Goal: Task Accomplishment & Management: Use online tool/utility

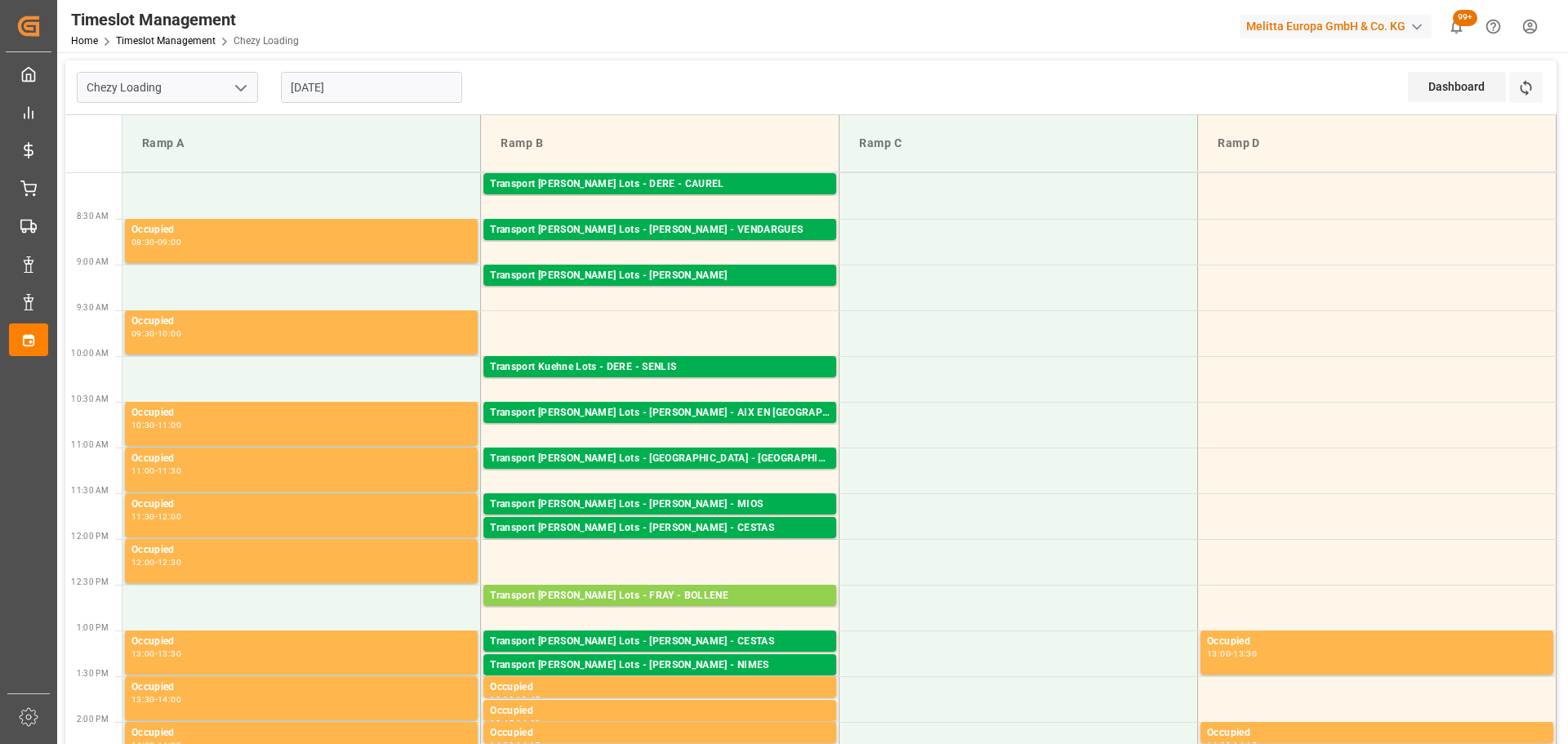
click at [290, 88] on input "[DATE]" at bounding box center [372, 87] width 182 height 31
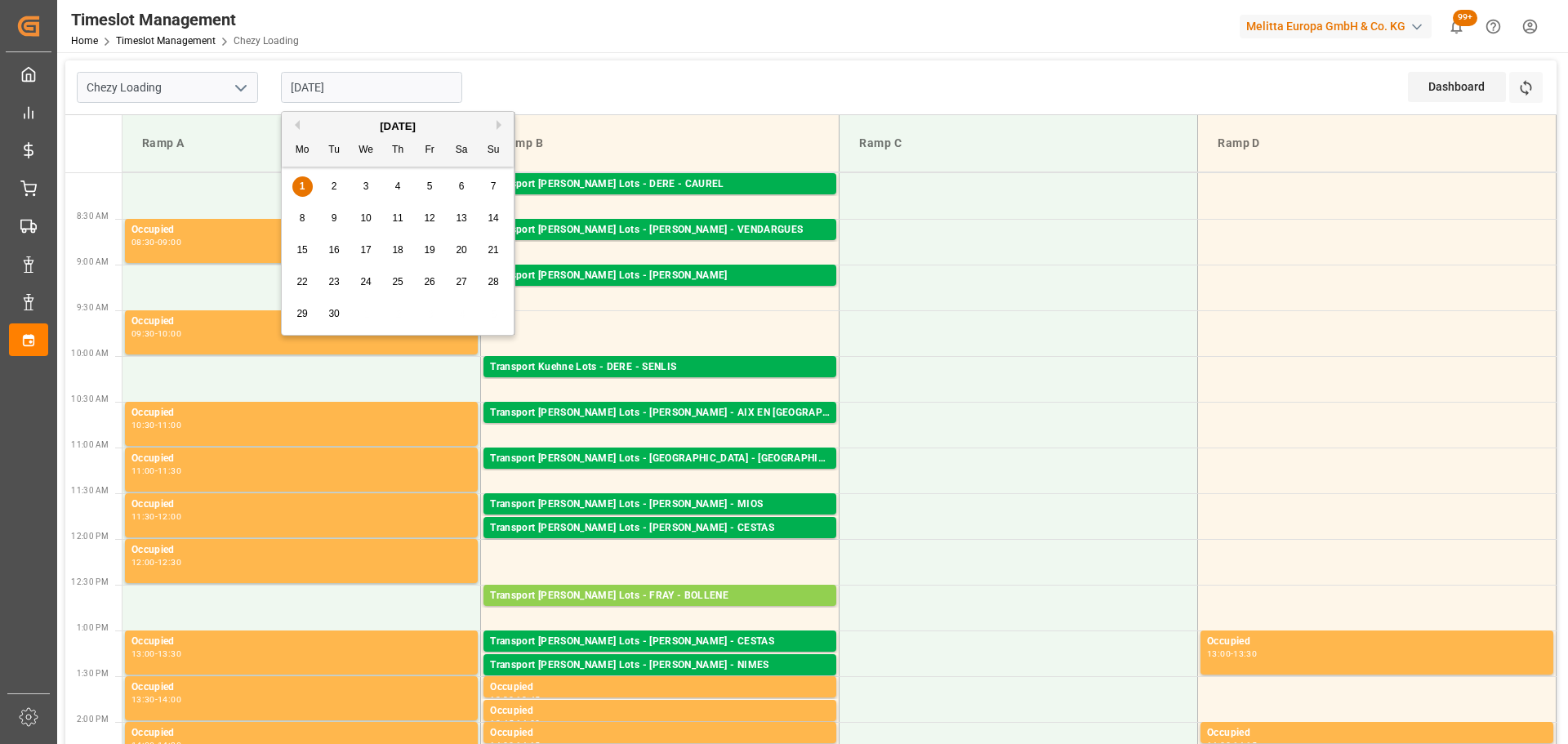
click at [335, 182] on span "2" at bounding box center [334, 187] width 6 height 12
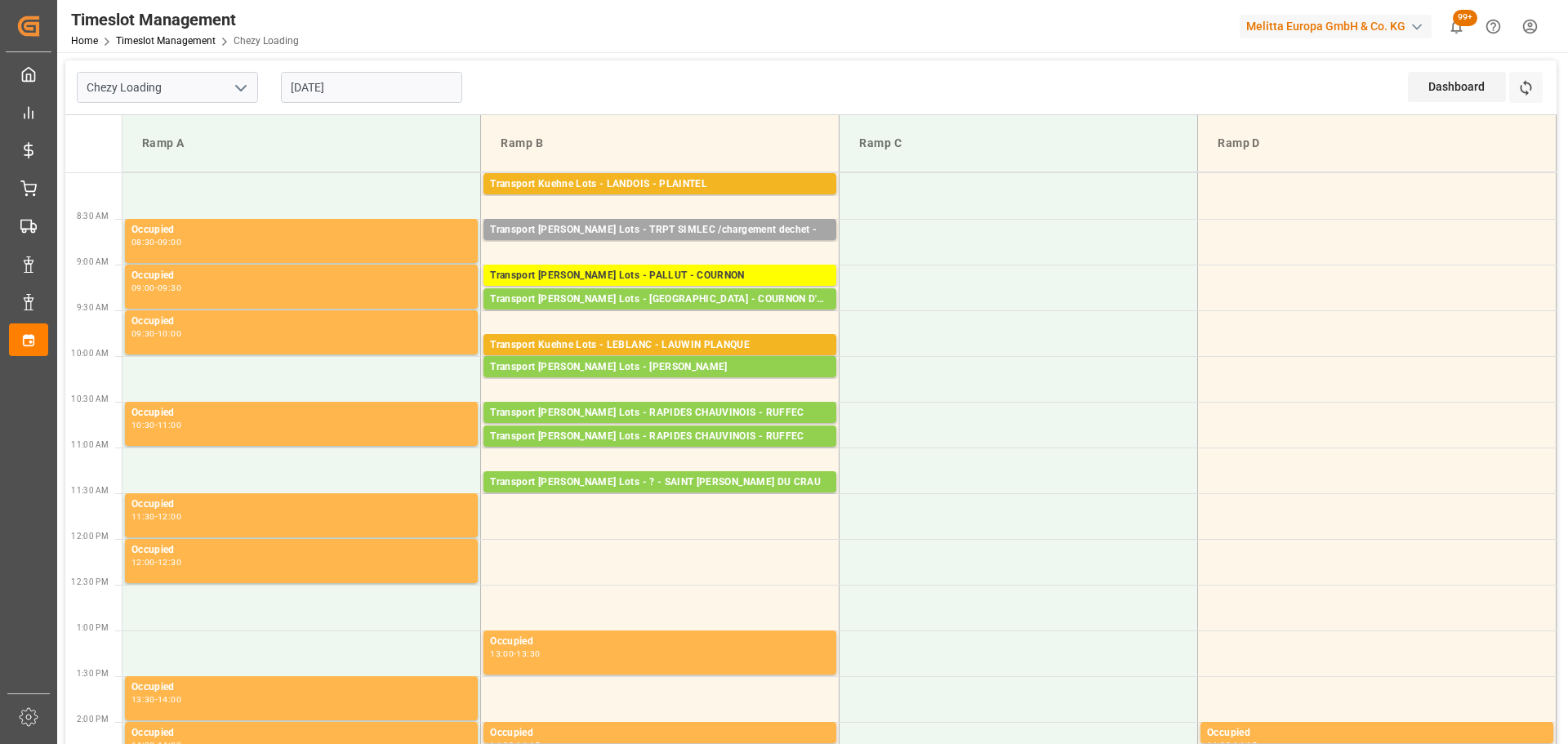
click at [336, 78] on input "[DATE]" at bounding box center [372, 87] width 182 height 31
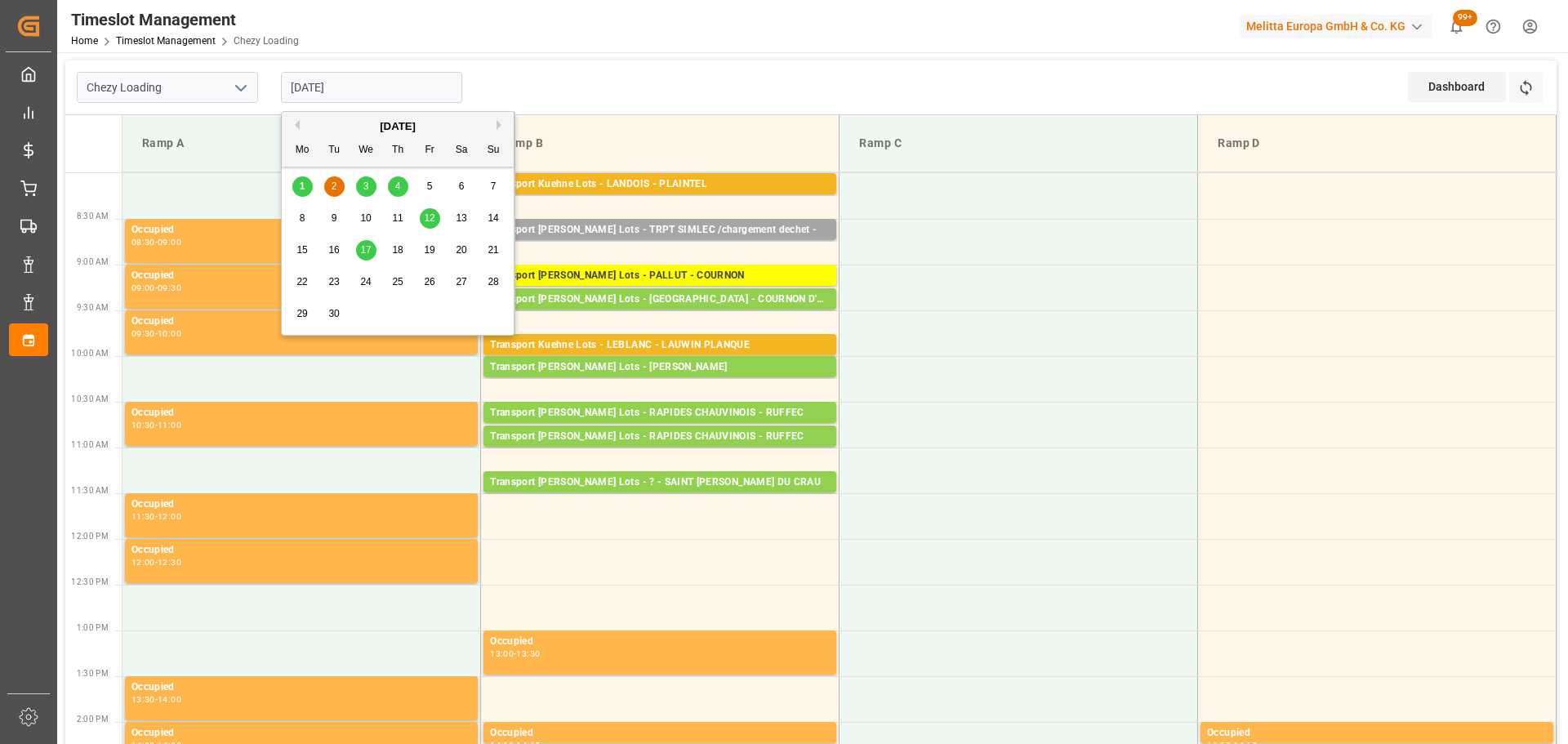
click at [299, 182] on span "1" at bounding box center [302, 187] width 6 height 12
type input "[DATE]"
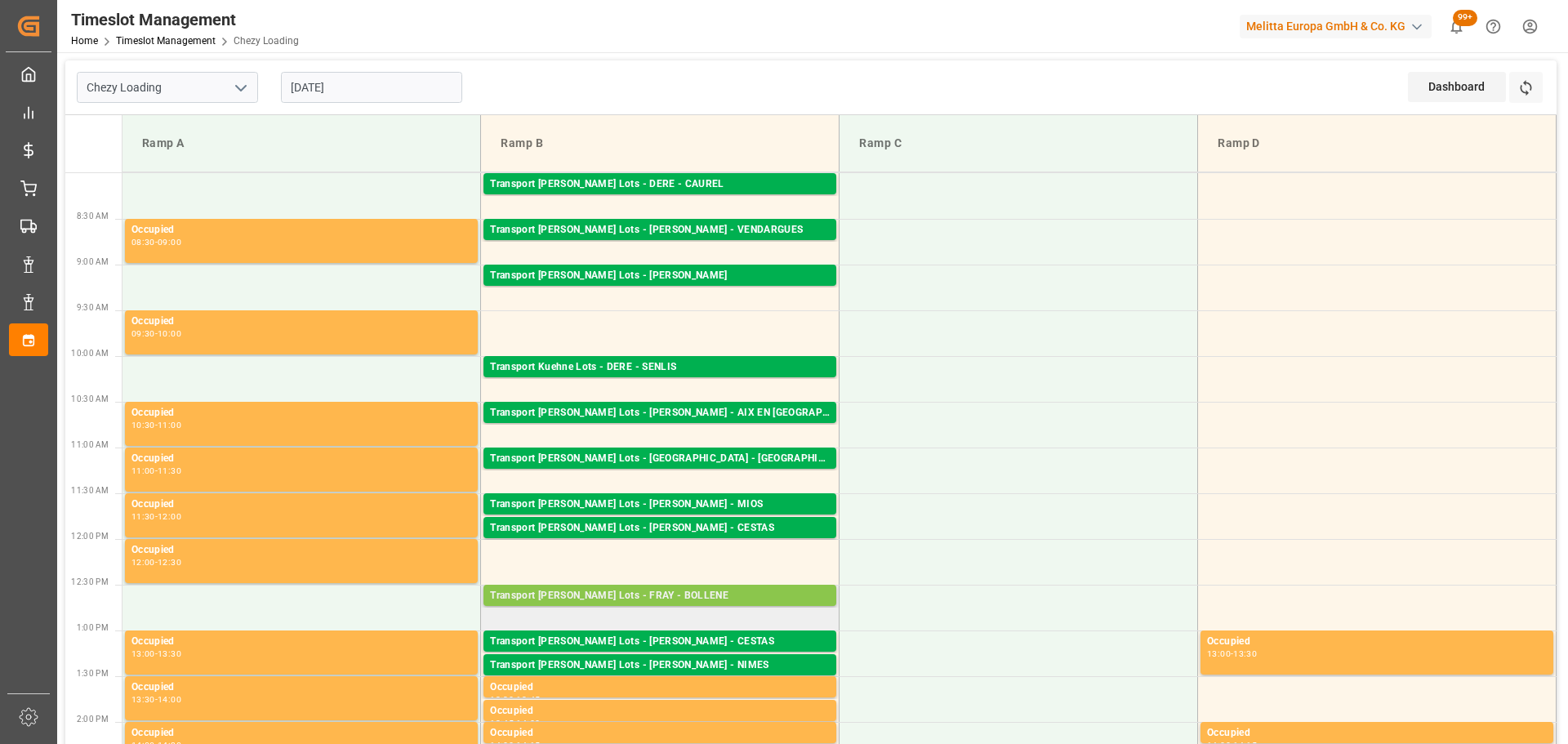
click at [681, 598] on div "Transport [PERSON_NAME] Lots - FRAY - BOLLENE" at bounding box center [660, 595] width 340 height 16
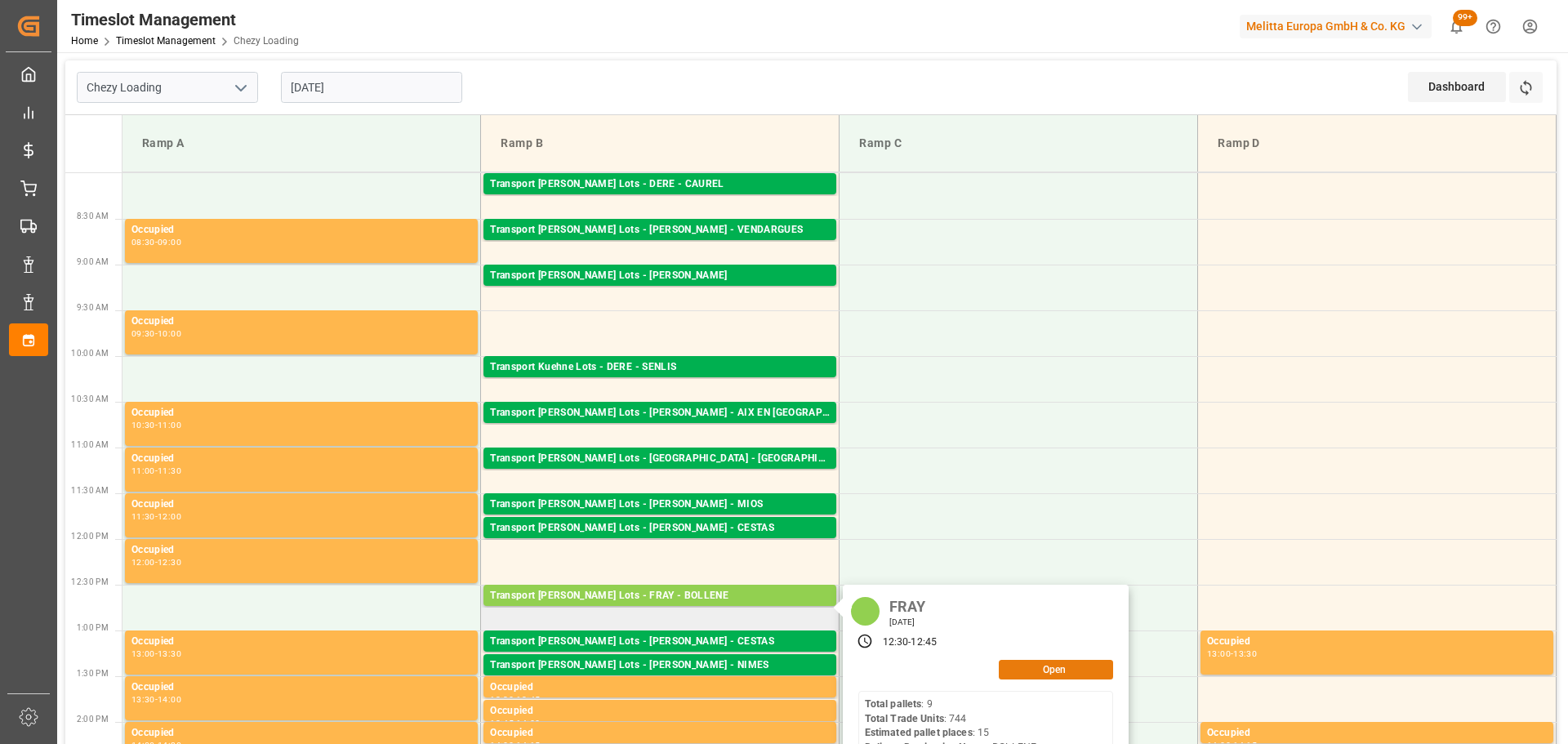
click at [1052, 667] on button "Open" at bounding box center [1056, 669] width 114 height 19
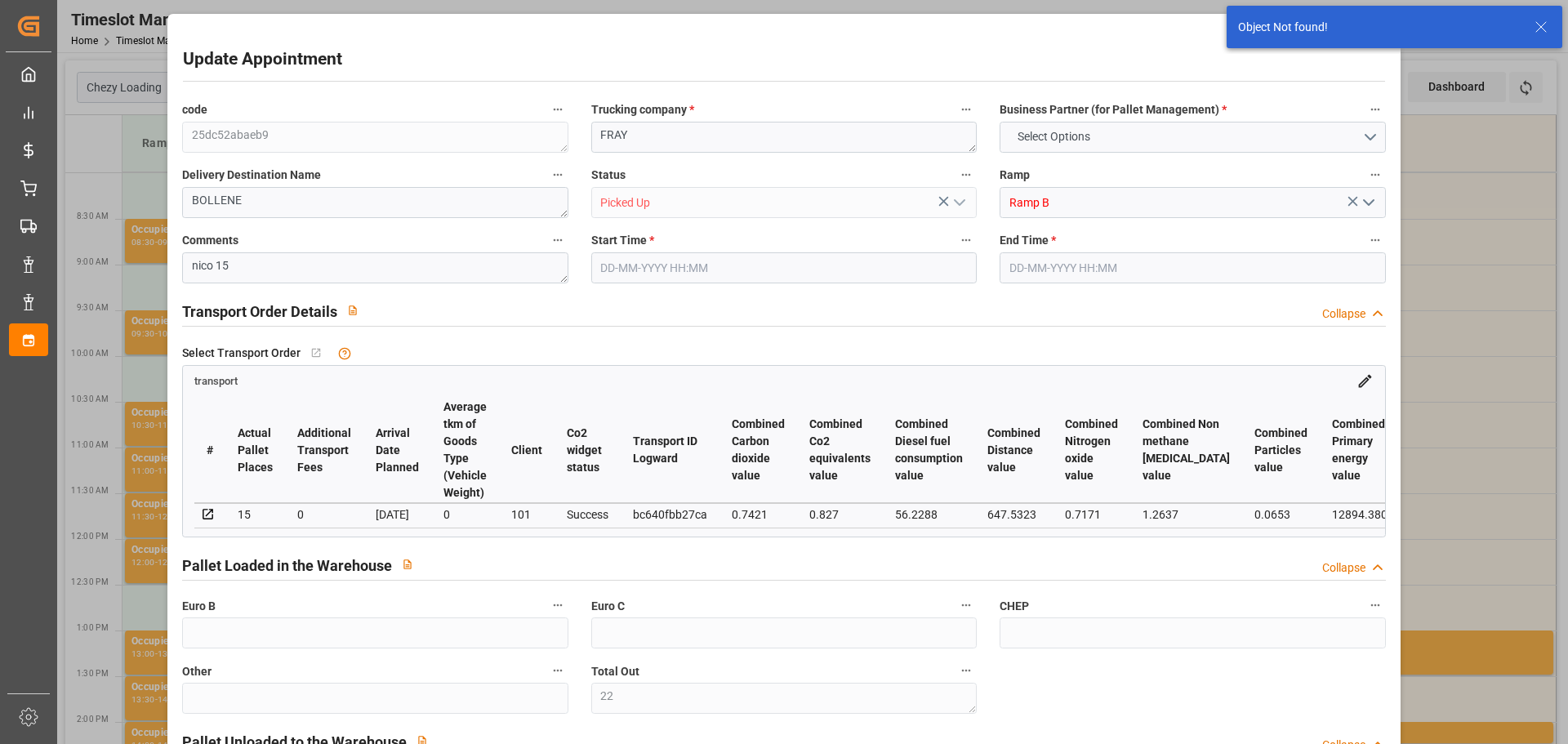
type input "22"
type input "[DATE] 12:30"
type input "[DATE] 12:45"
type input "[DATE] 14:50"
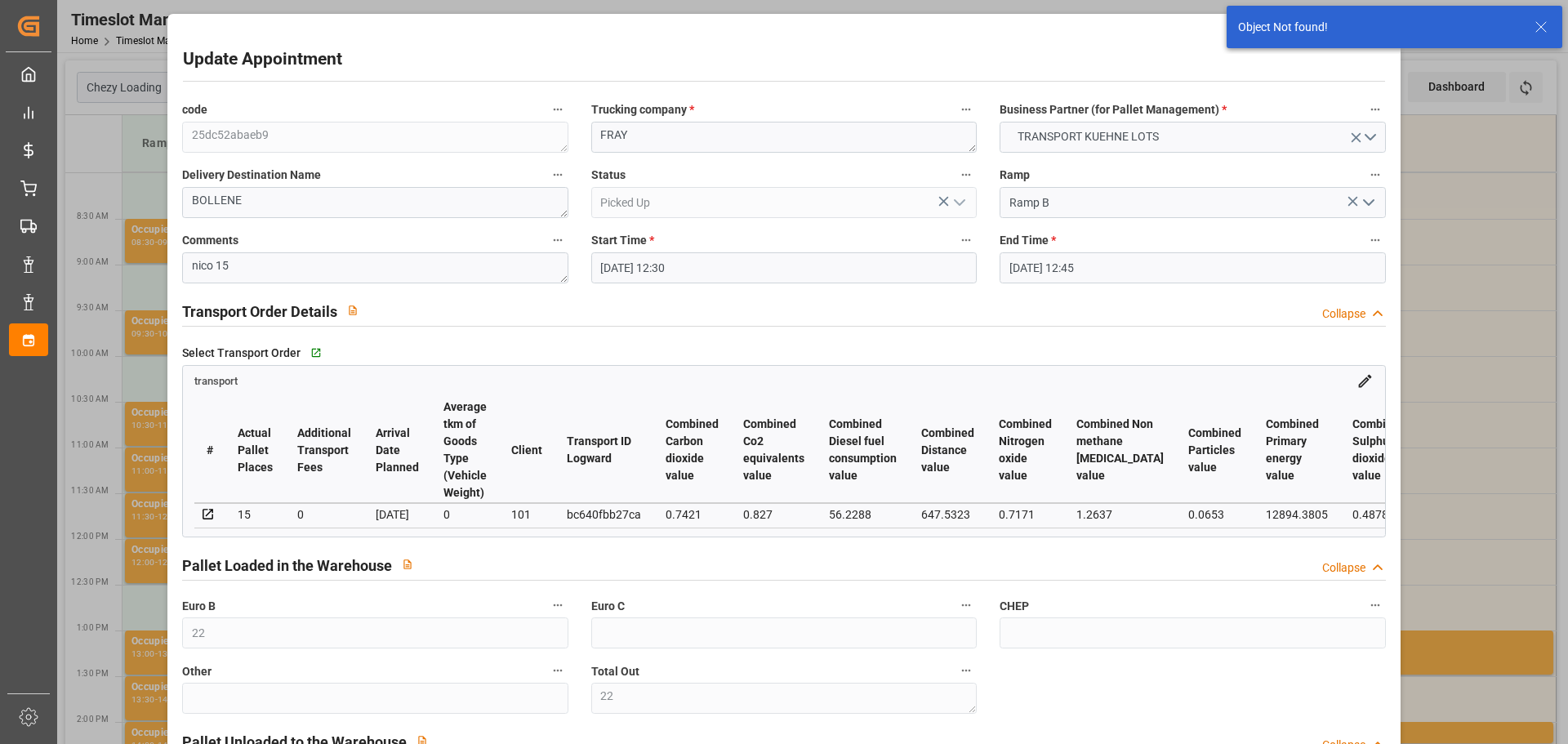
click at [645, 266] on input "[DATE] 12:30" at bounding box center [784, 267] width 385 height 31
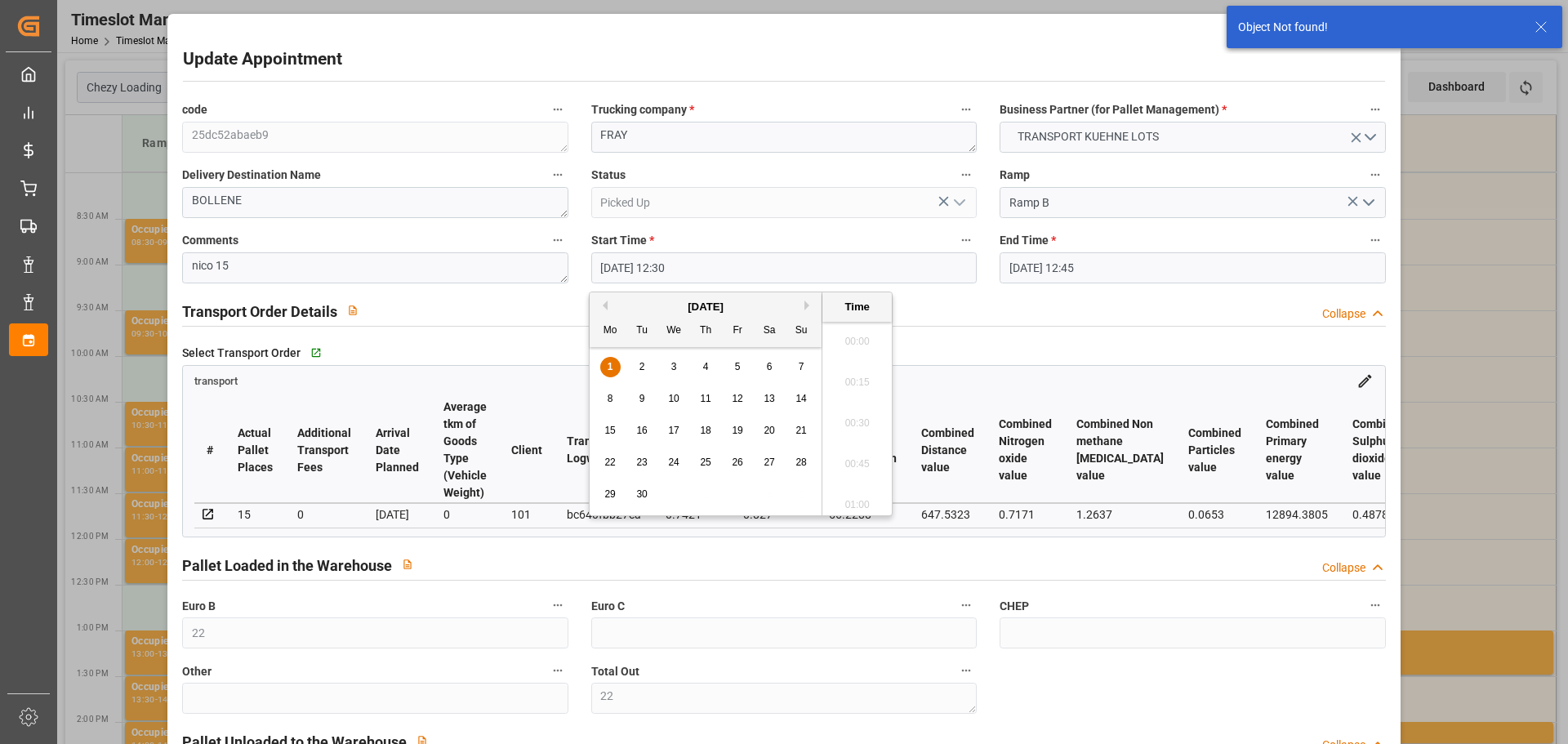
scroll to position [1965, 0]
click at [646, 363] on div "2" at bounding box center [643, 367] width 20 height 19
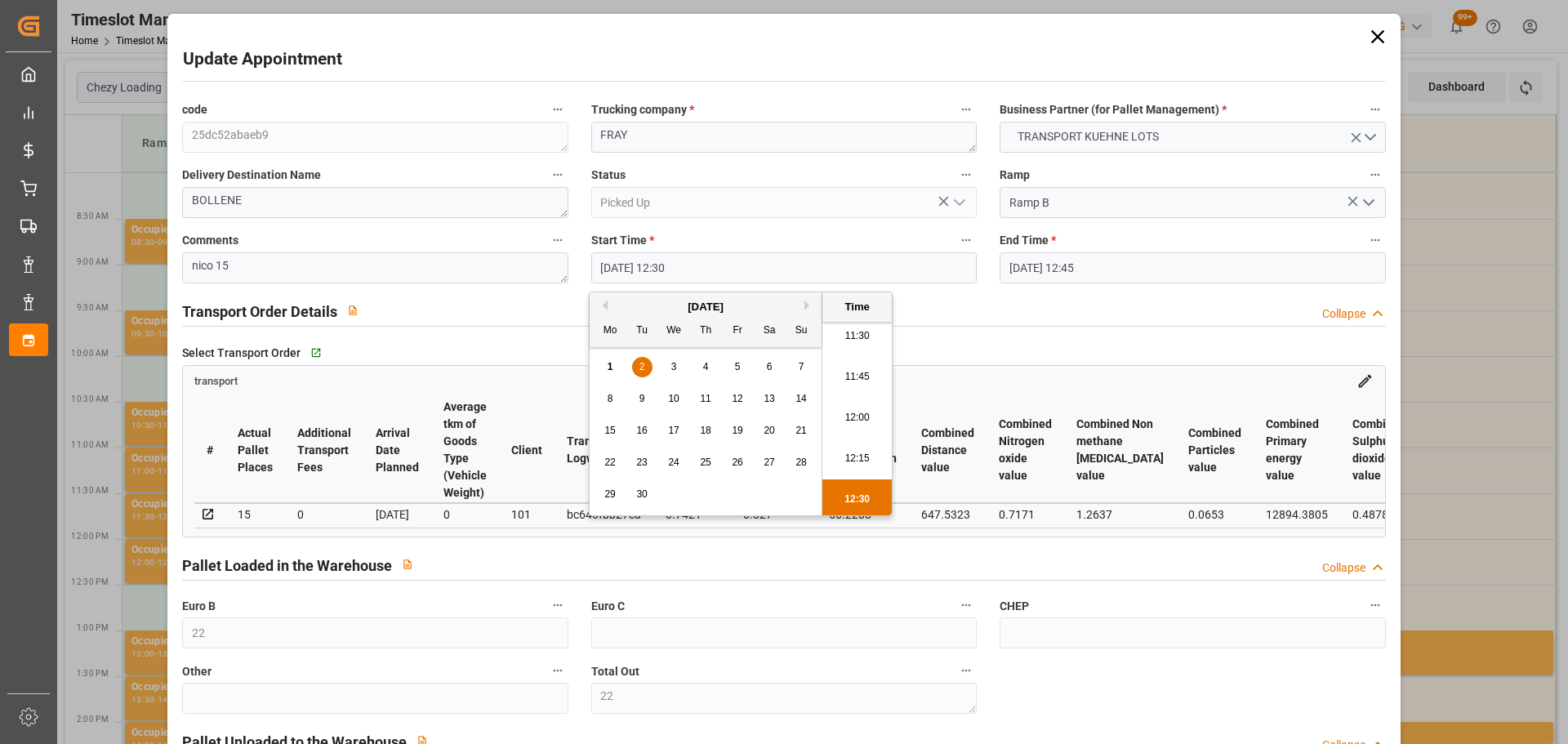
click at [863, 372] on li "11:45" at bounding box center [857, 377] width 70 height 41
type input "[DATE] 11:45"
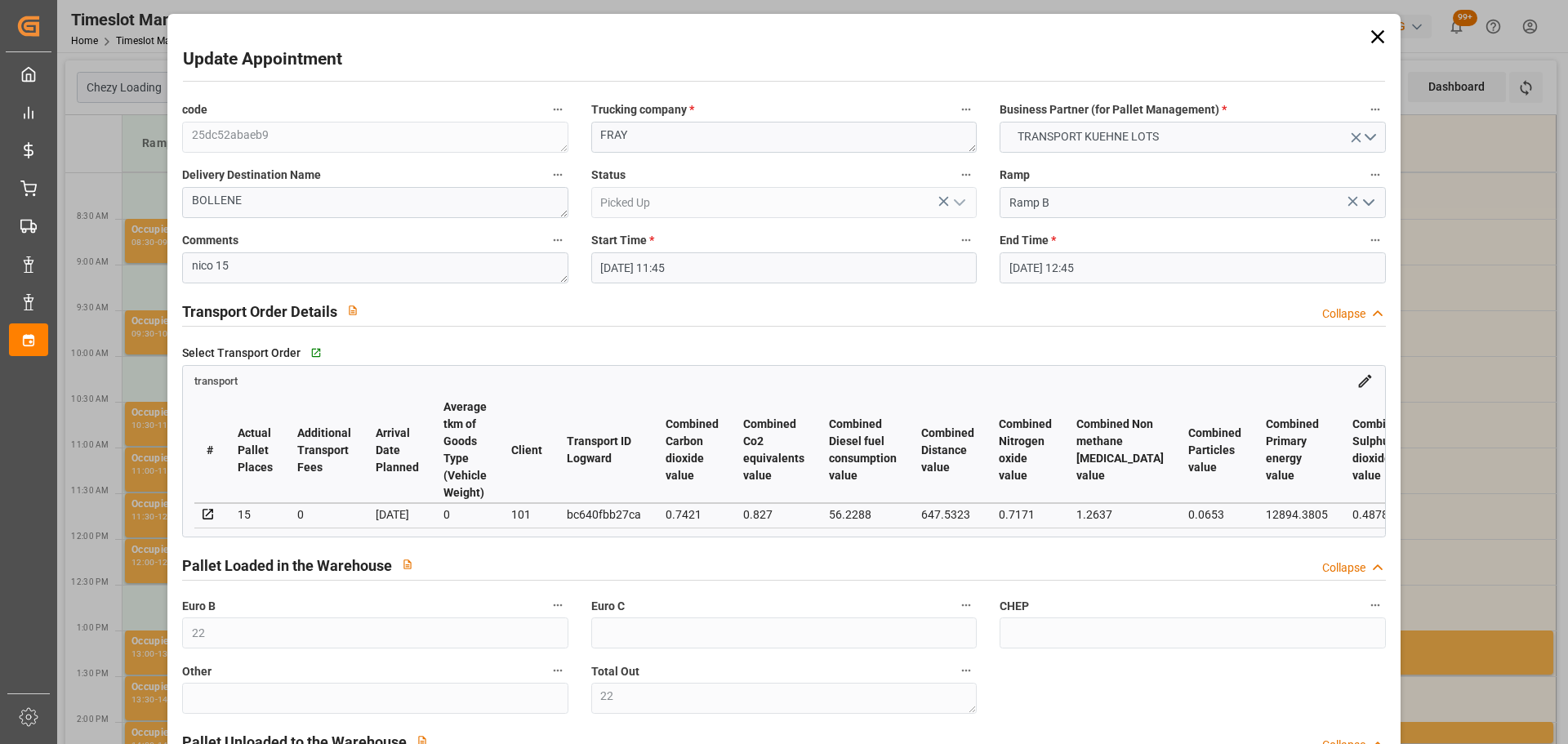
click at [1033, 273] on input "[DATE] 12:45" at bounding box center [1192, 267] width 385 height 31
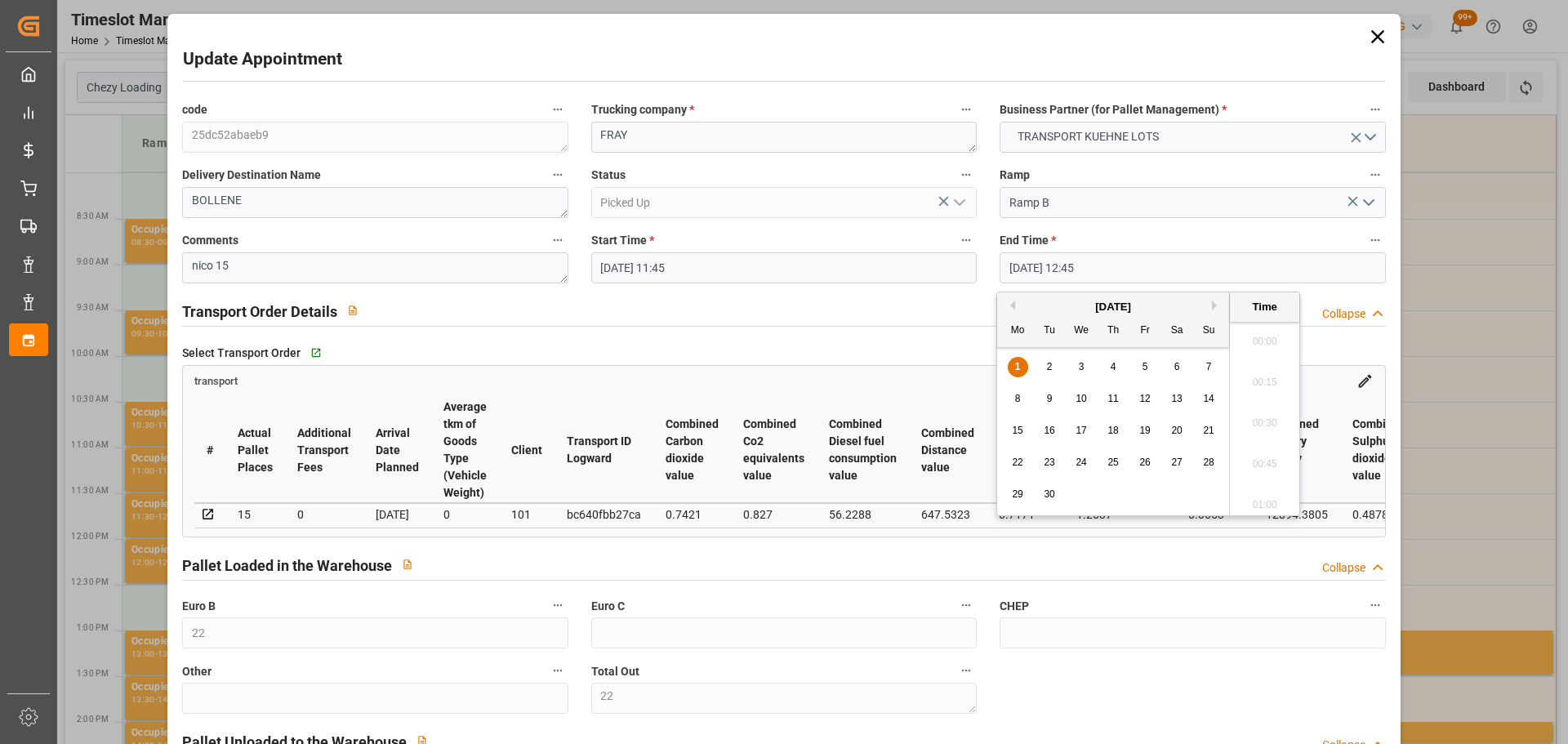
scroll to position [2006, 0]
click at [1047, 360] on div "2" at bounding box center [1050, 367] width 20 height 19
click at [1247, 456] on li "12:00" at bounding box center [1264, 458] width 70 height 41
type input "[DATE] 12:00"
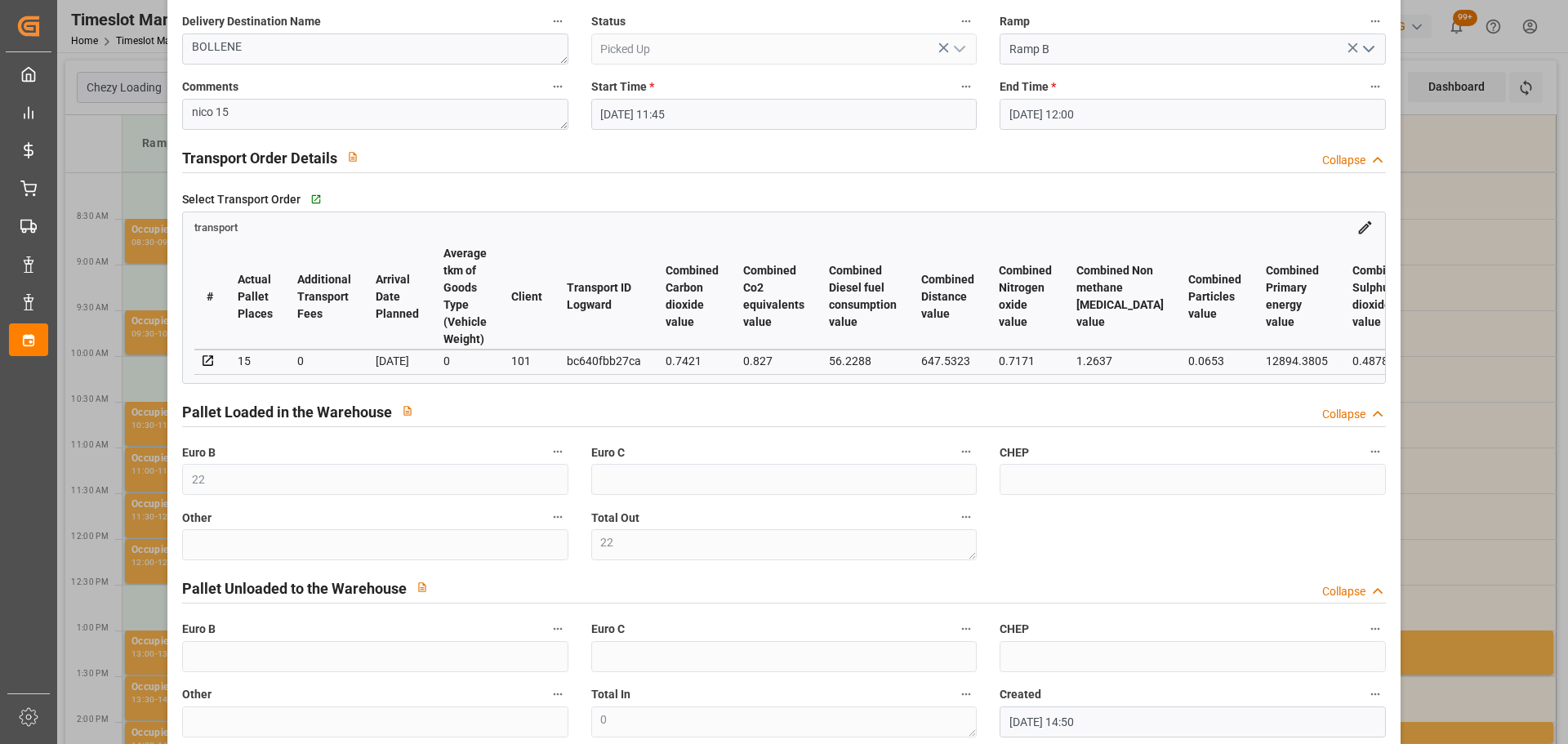
scroll to position [246, 0]
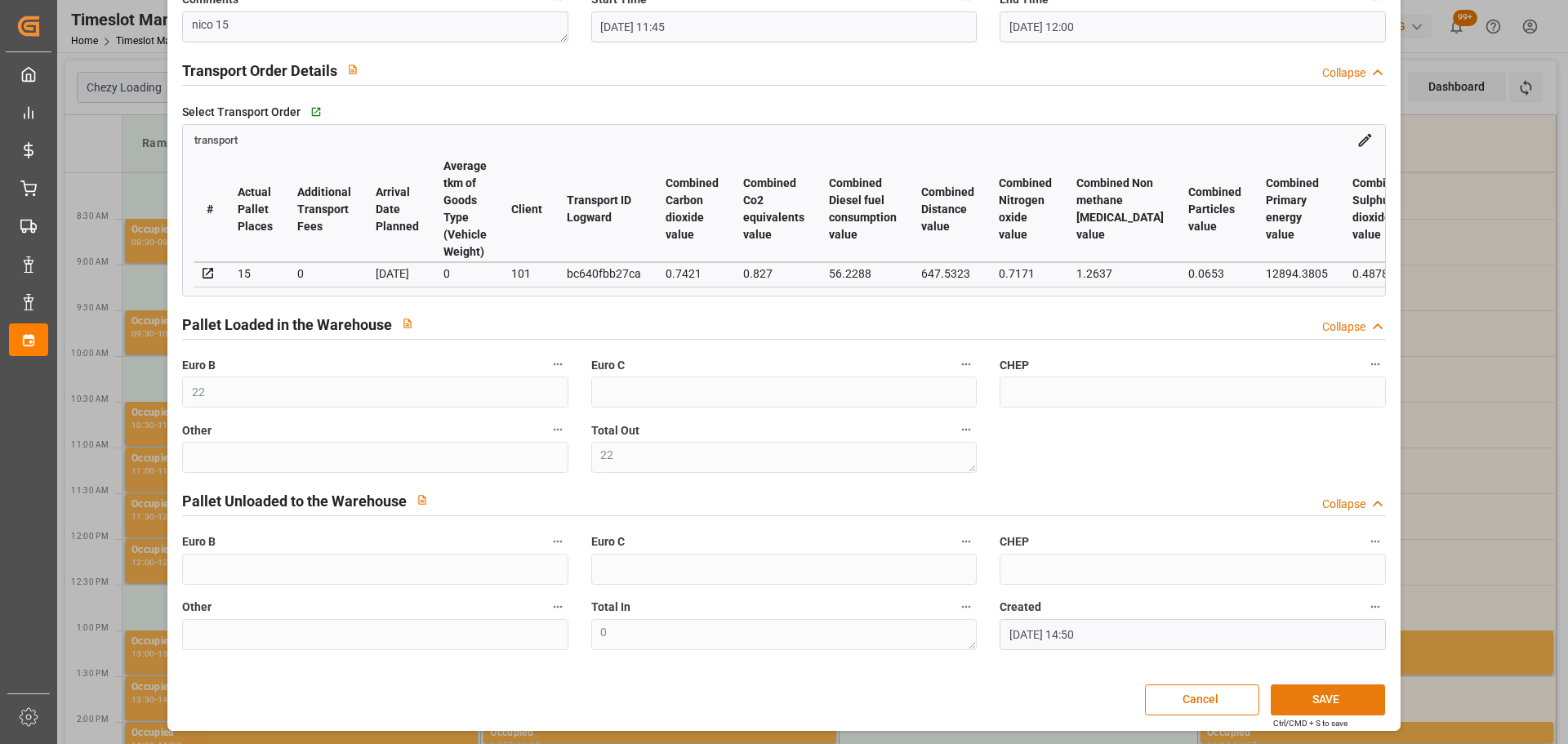
click at [1331, 699] on button "SAVE" at bounding box center [1328, 699] width 114 height 31
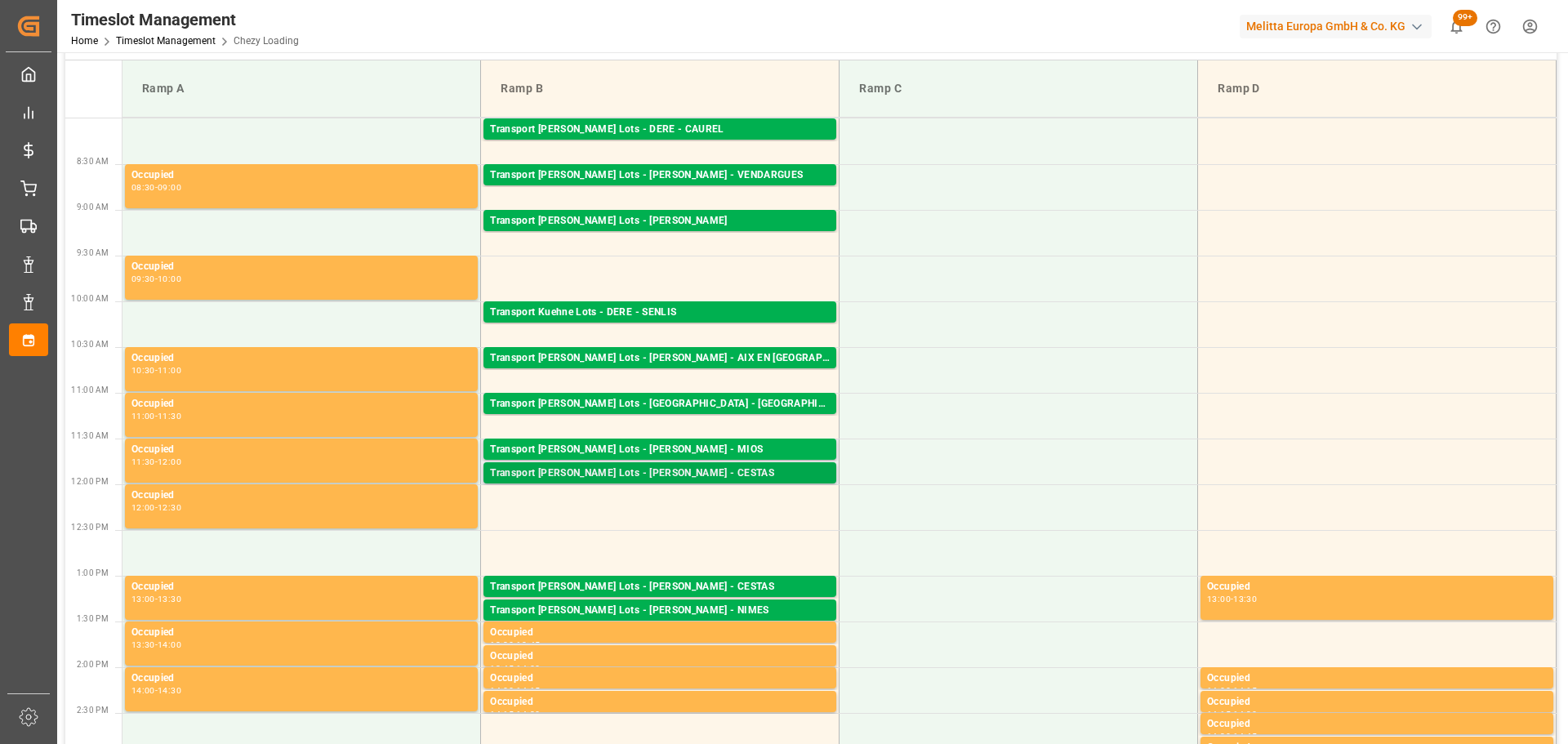
scroll to position [82, 0]
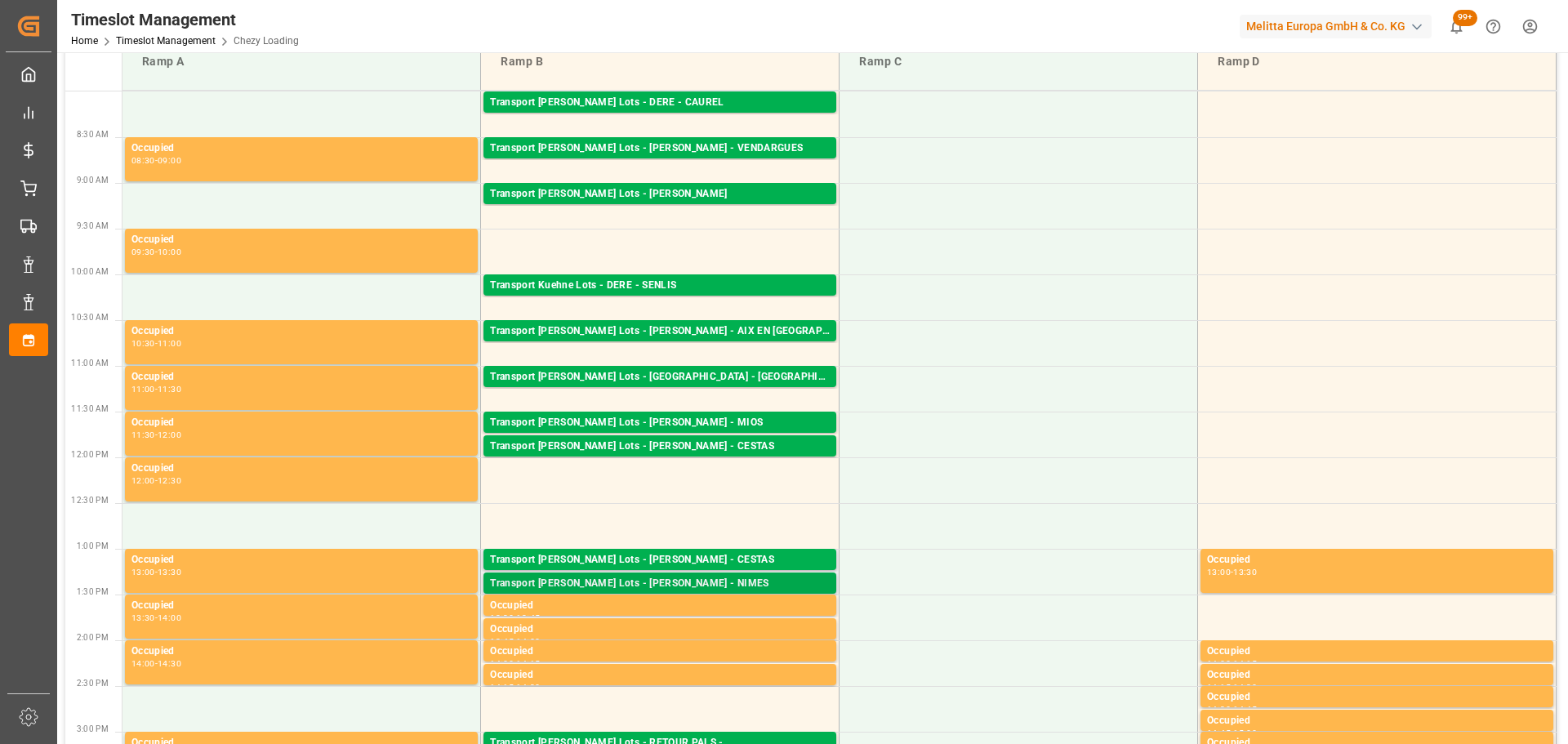
click at [670, 586] on div "Transport [PERSON_NAME] Lots - [PERSON_NAME] - NIMES" at bounding box center [660, 583] width 340 height 16
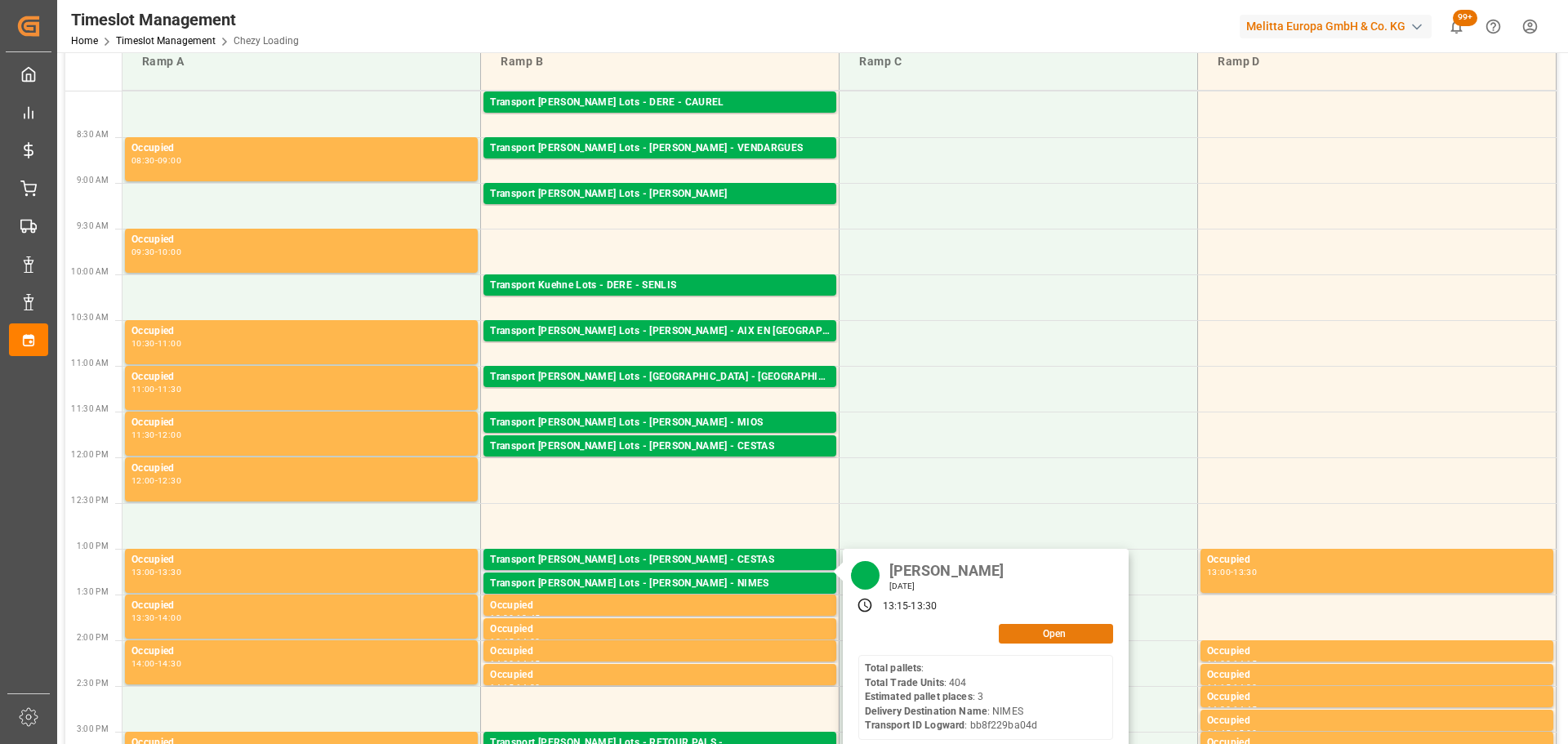
click at [1072, 636] on button "Open" at bounding box center [1056, 633] width 114 height 19
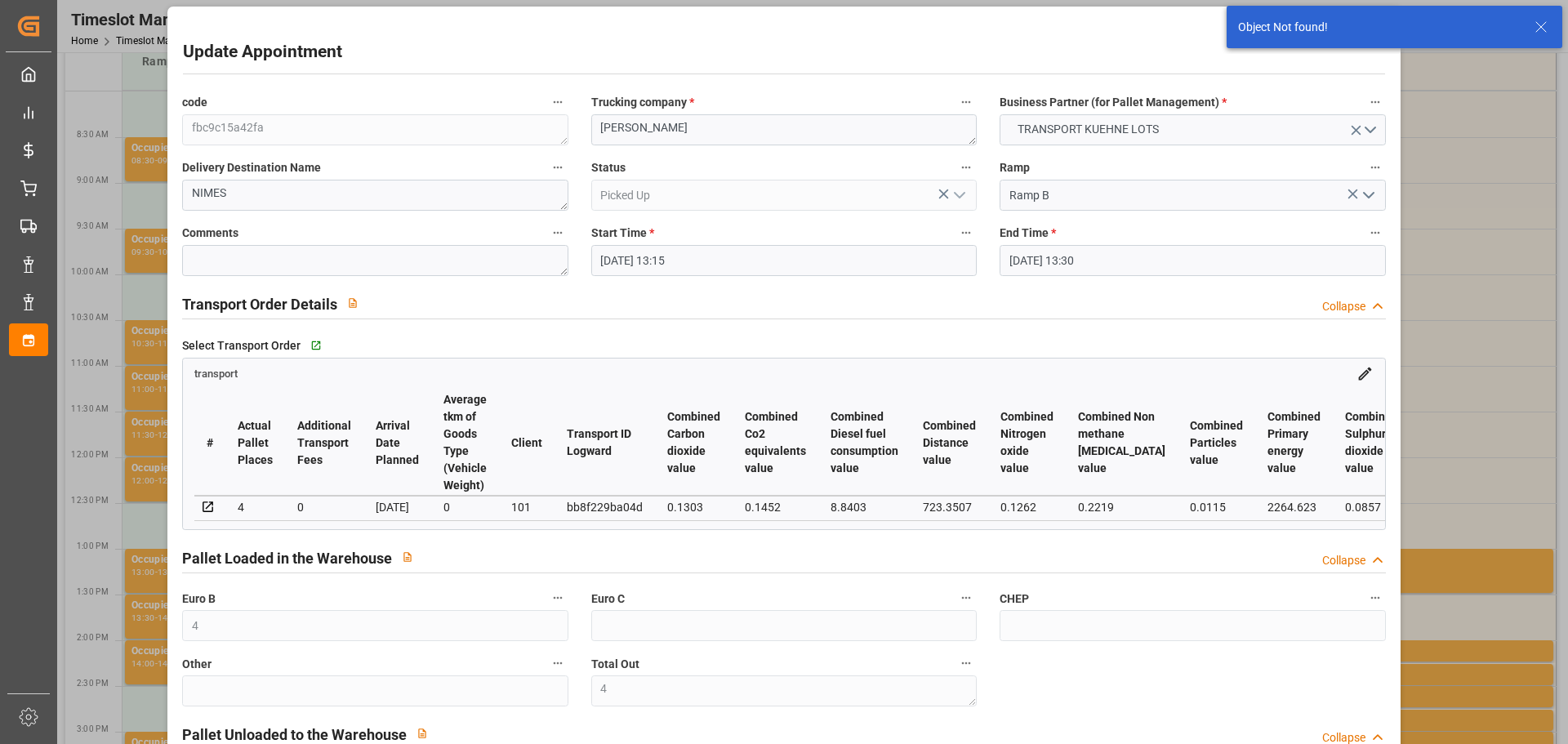
scroll to position [0, 0]
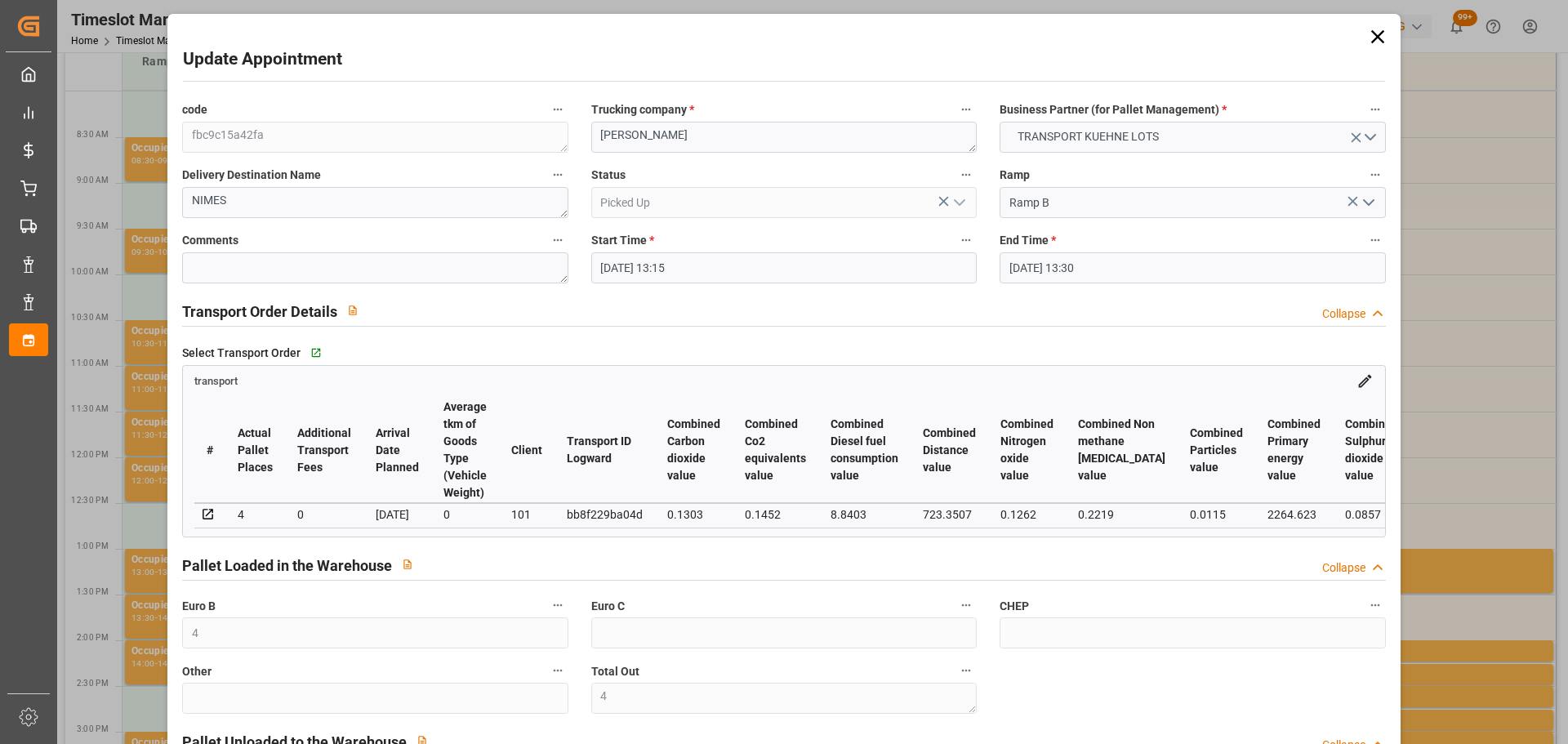
drag, startPoint x: 1384, startPoint y: 34, endPoint x: 1328, endPoint y: 87, distance: 77.1
click at [1384, 34] on icon at bounding box center [1377, 36] width 23 height 23
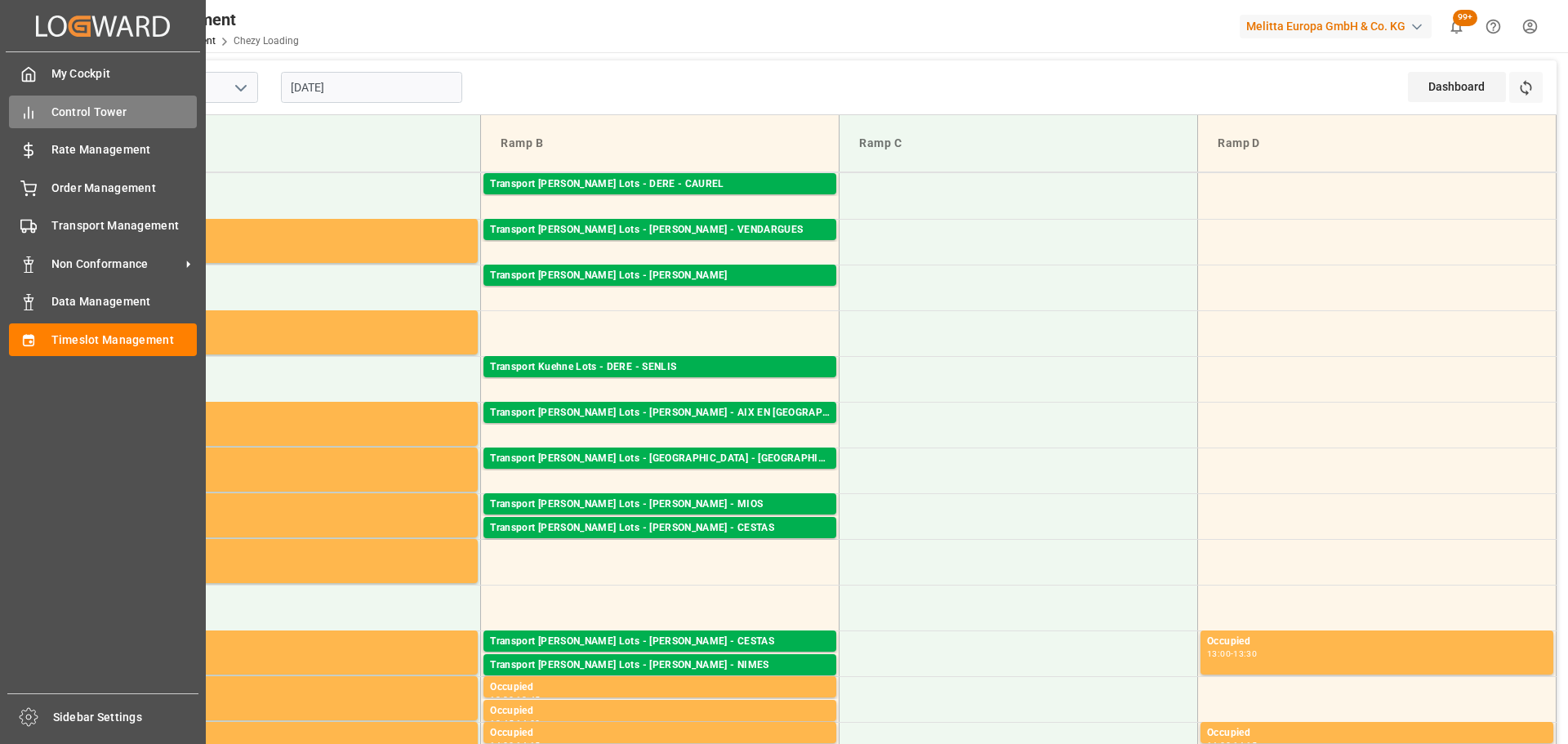
click at [64, 115] on span "Control Tower" at bounding box center [124, 112] width 146 height 17
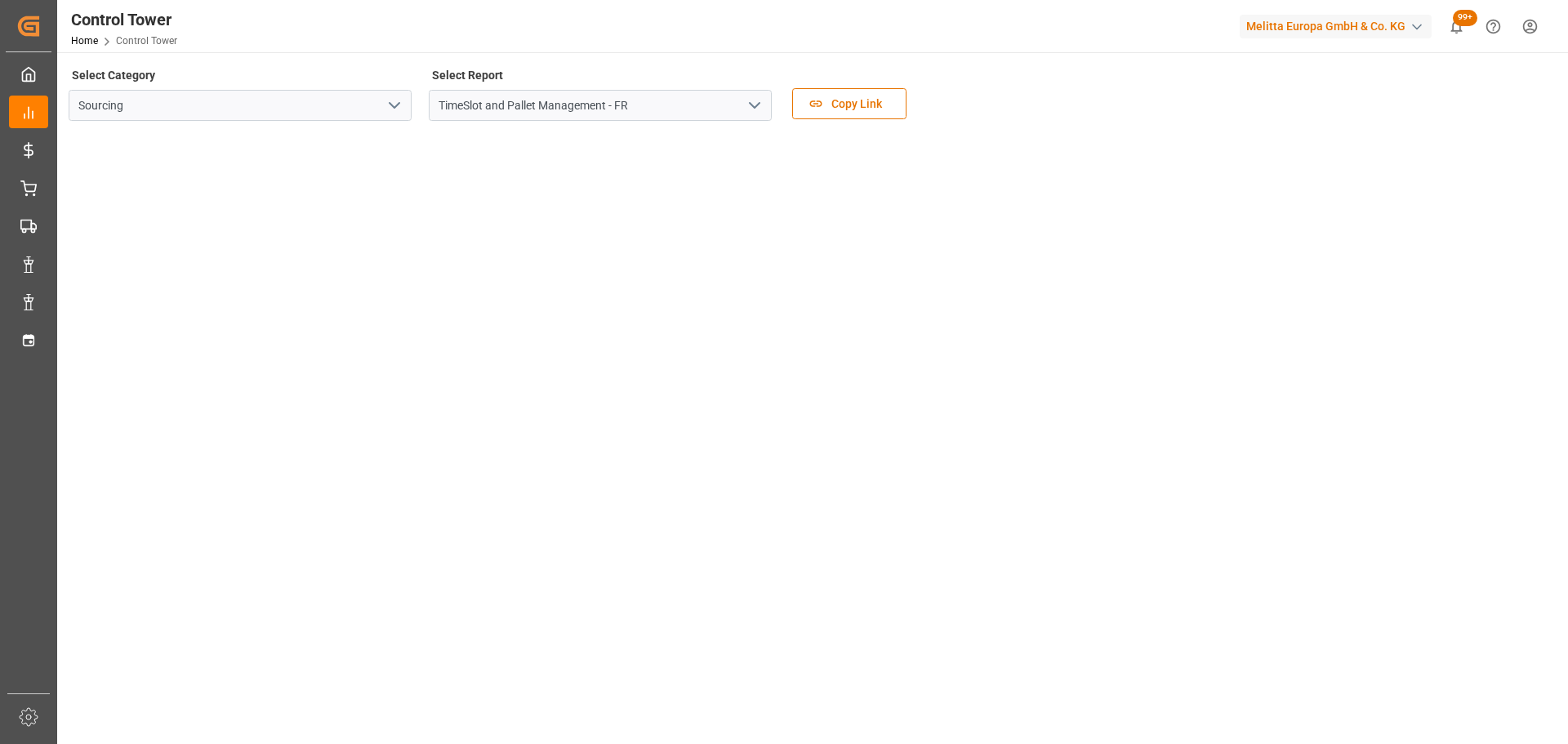
click at [760, 93] on button "open menu" at bounding box center [754, 106] width 24 height 25
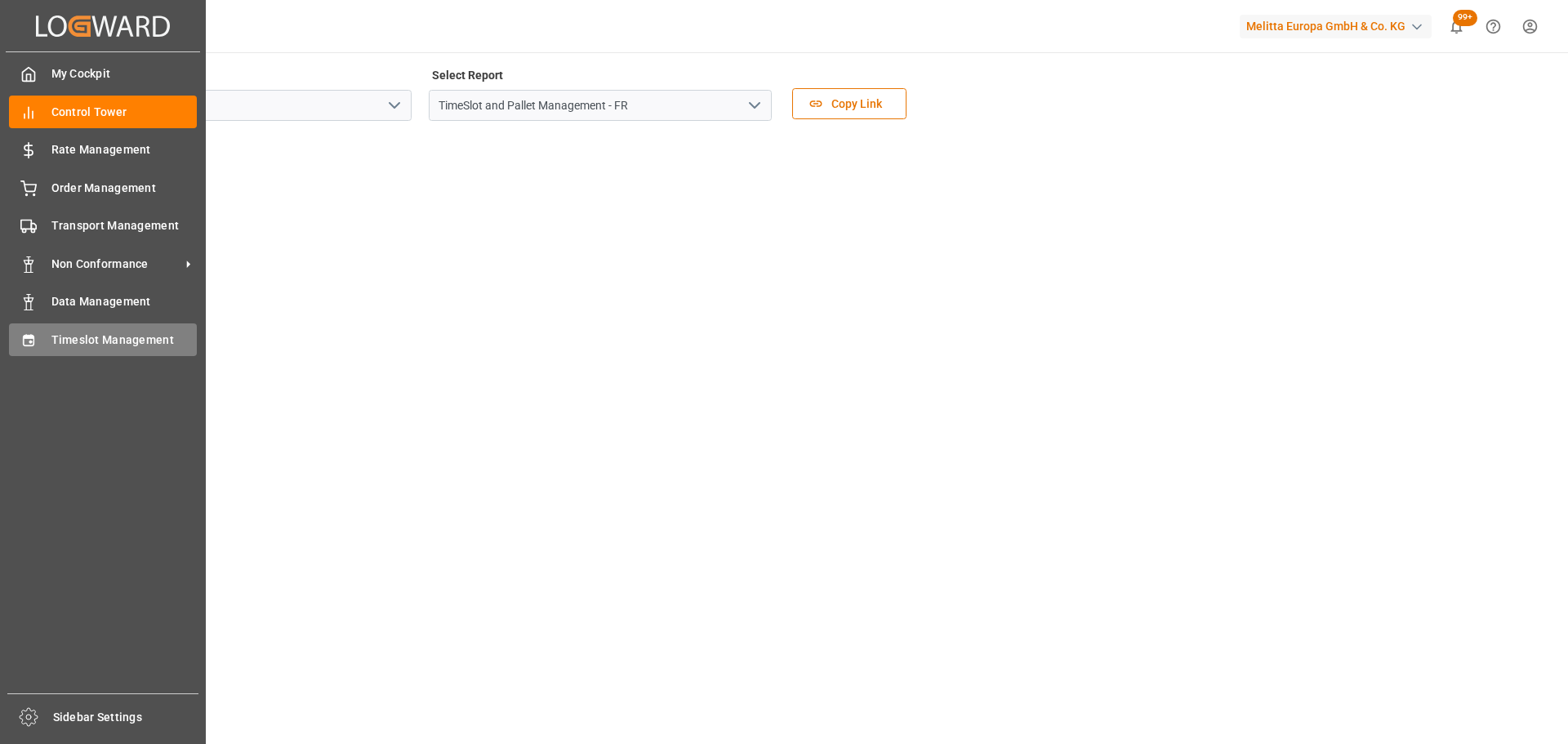
click at [57, 336] on span "Timeslot Management" at bounding box center [124, 340] width 146 height 17
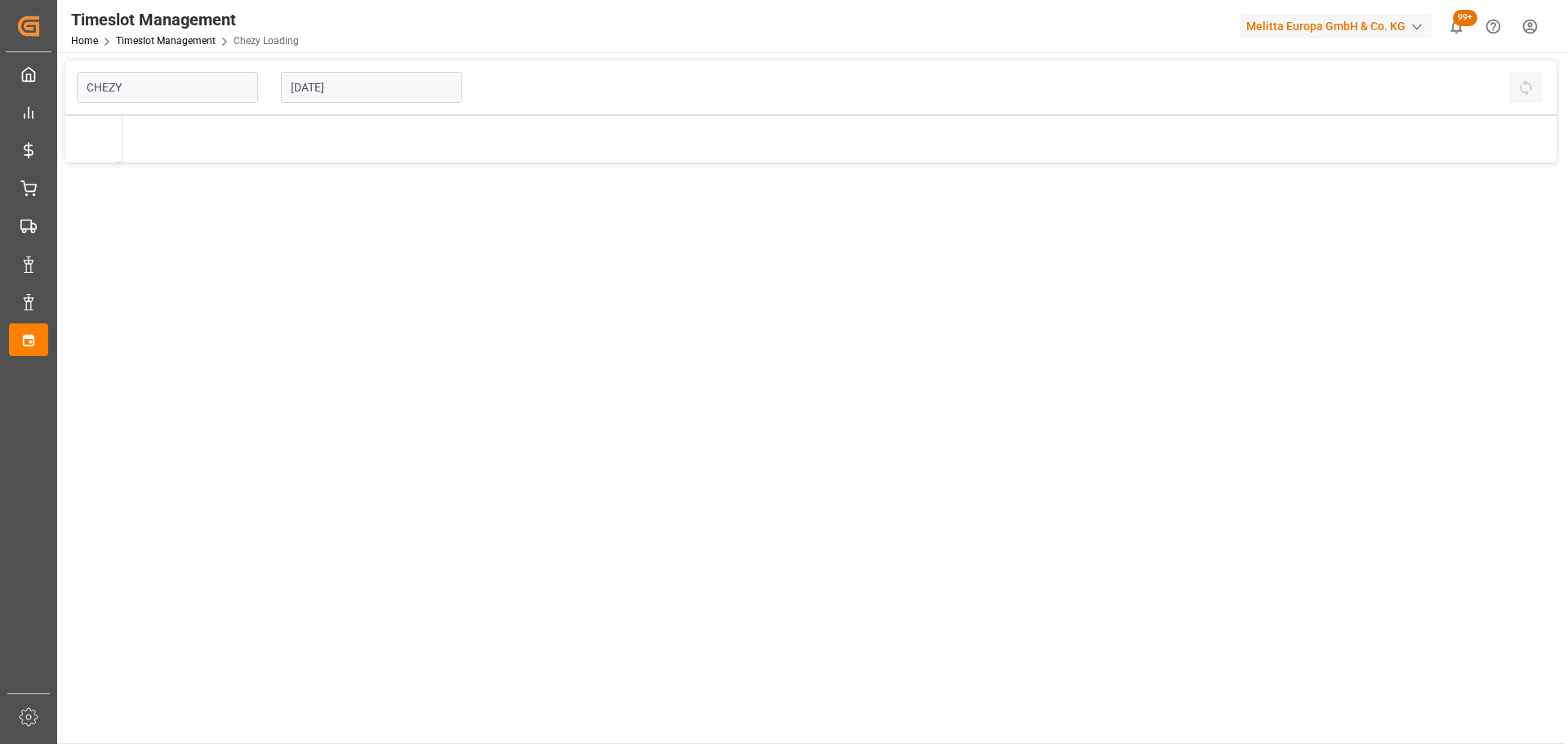
type input "Chezy Loading"
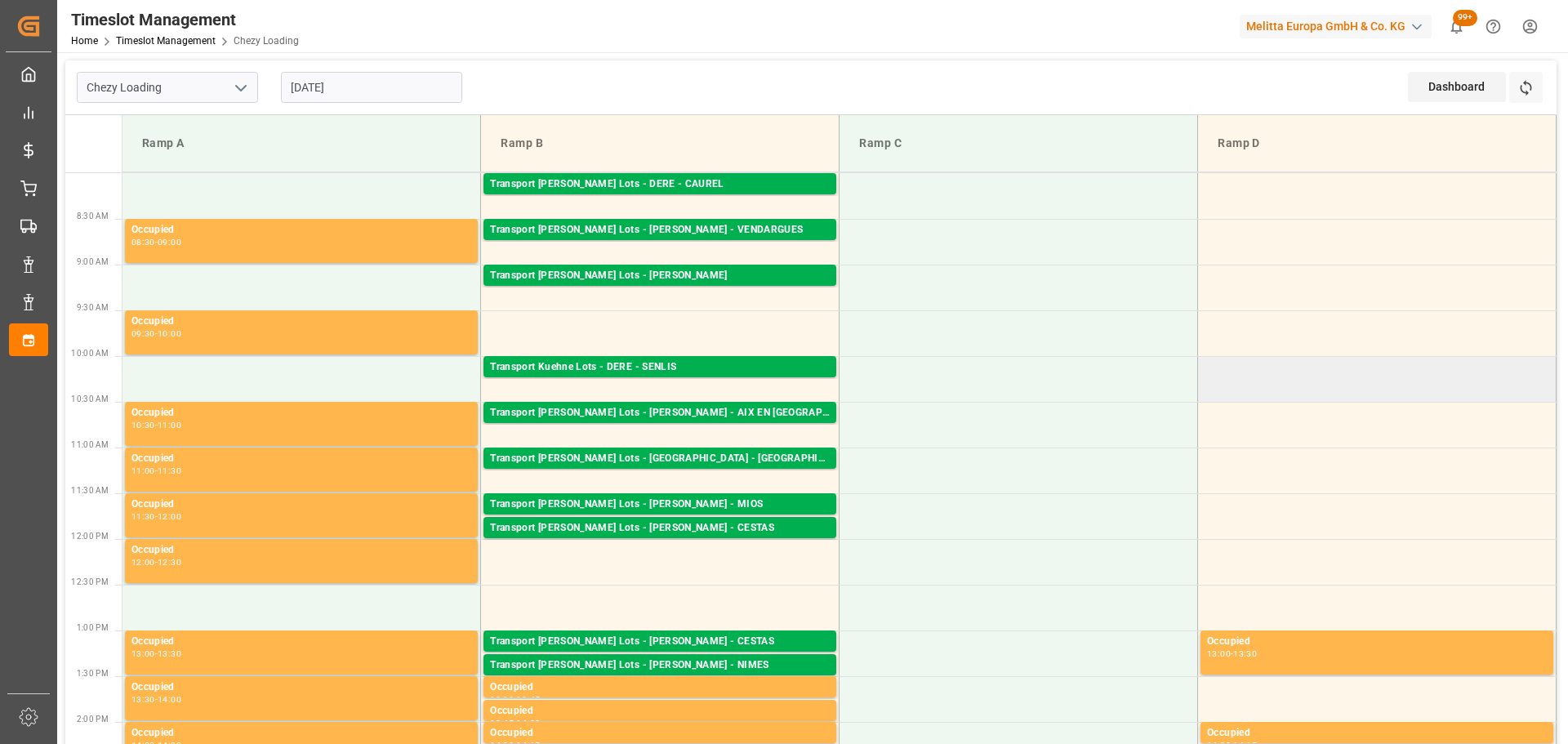
click at [1438, 397] on td at bounding box center [1377, 378] width 358 height 45
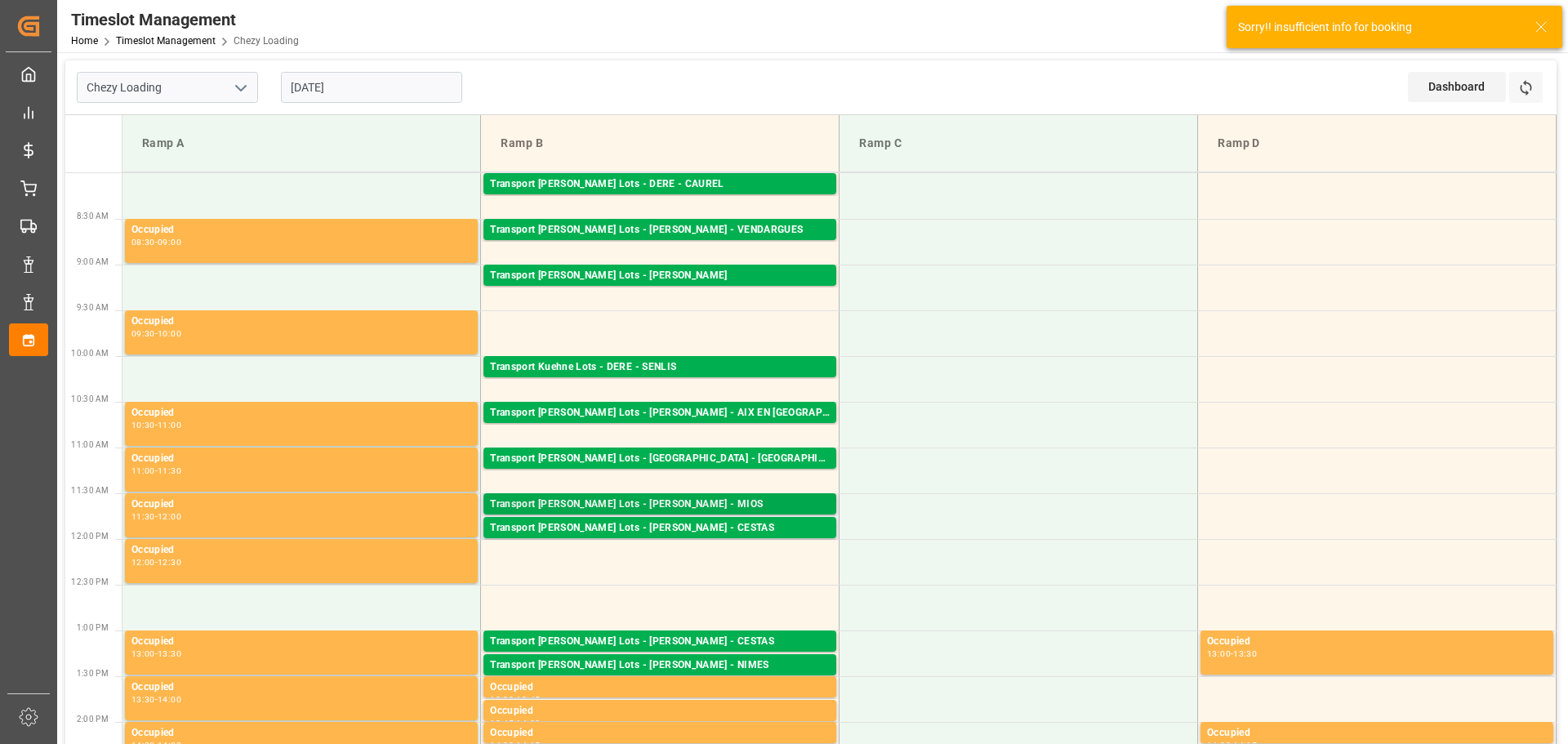
click at [652, 505] on div "Transport [PERSON_NAME] Lots - [PERSON_NAME] - MIOS" at bounding box center [660, 504] width 340 height 16
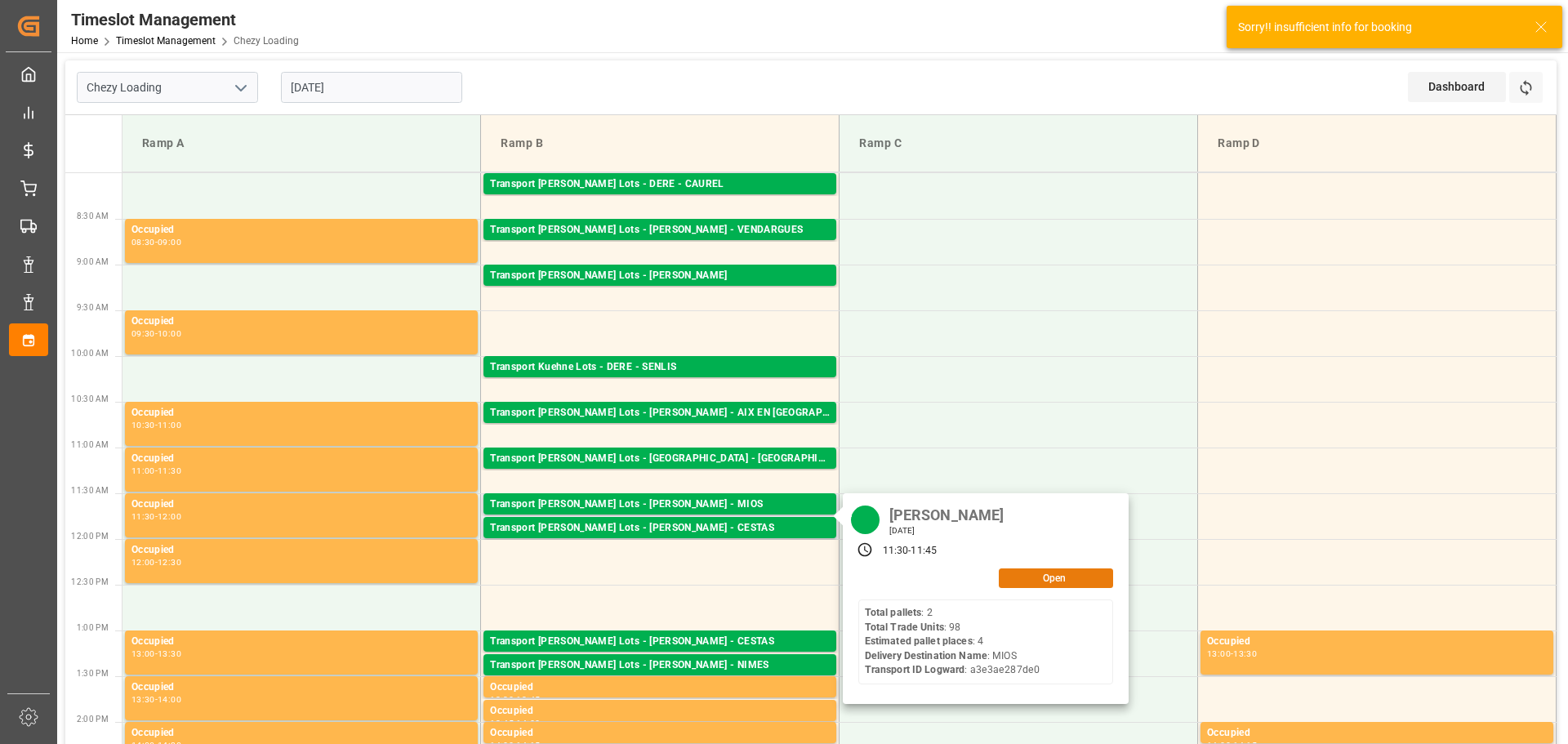
click at [1068, 578] on button "Open" at bounding box center [1056, 578] width 114 height 19
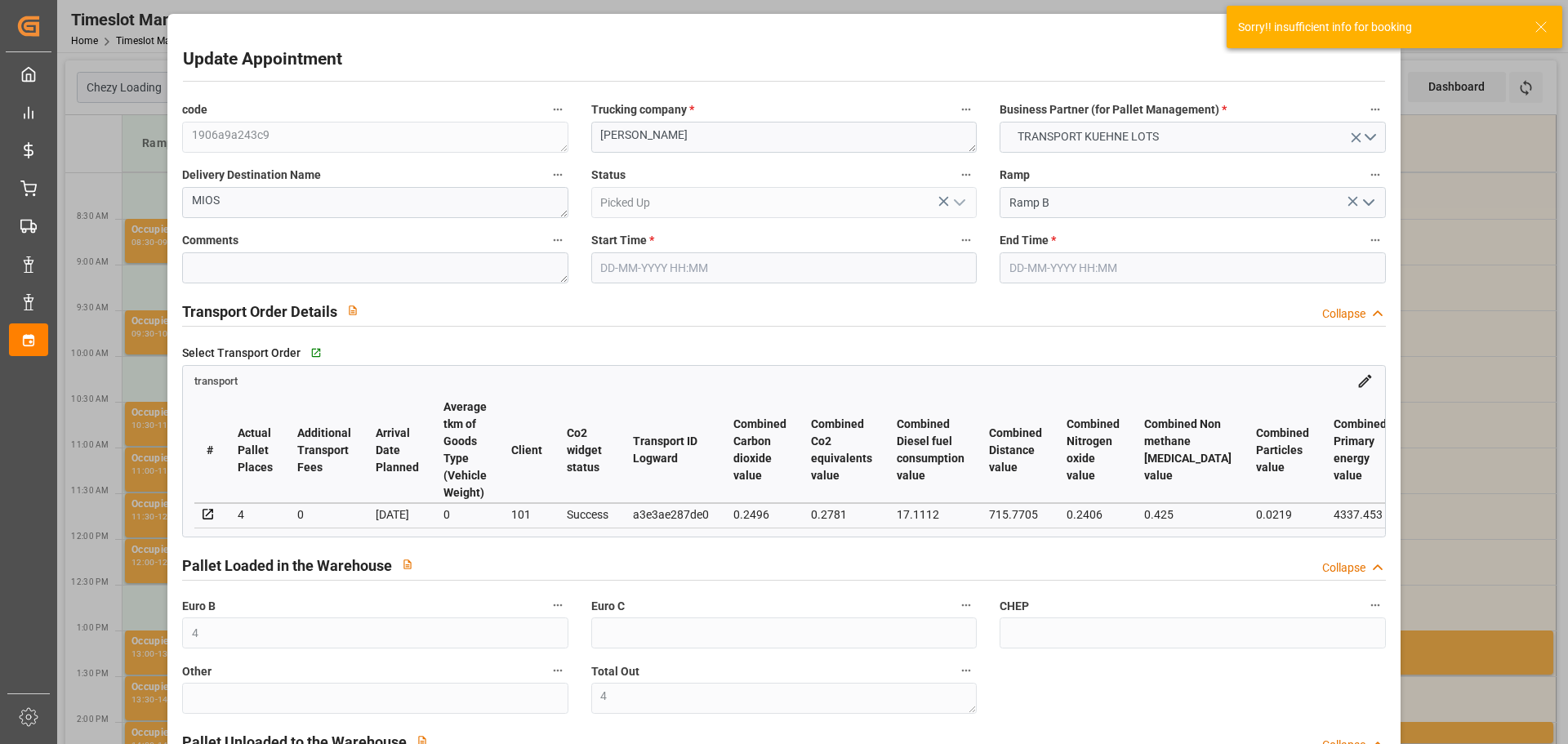
type input "4"
type input "278.57"
type input "0"
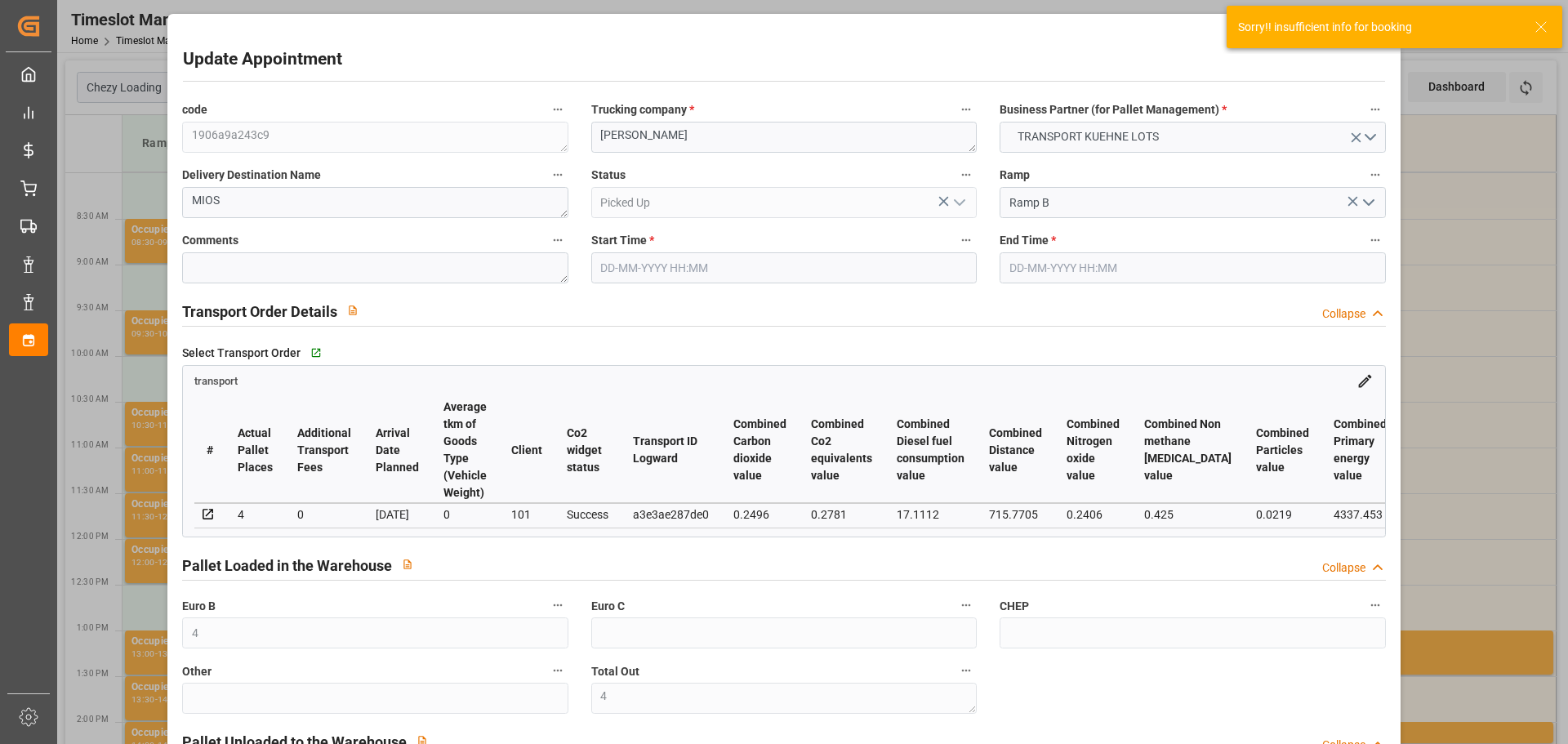
type input "122.4"
type input "0"
type input "400.97"
type input "0"
type input "4"
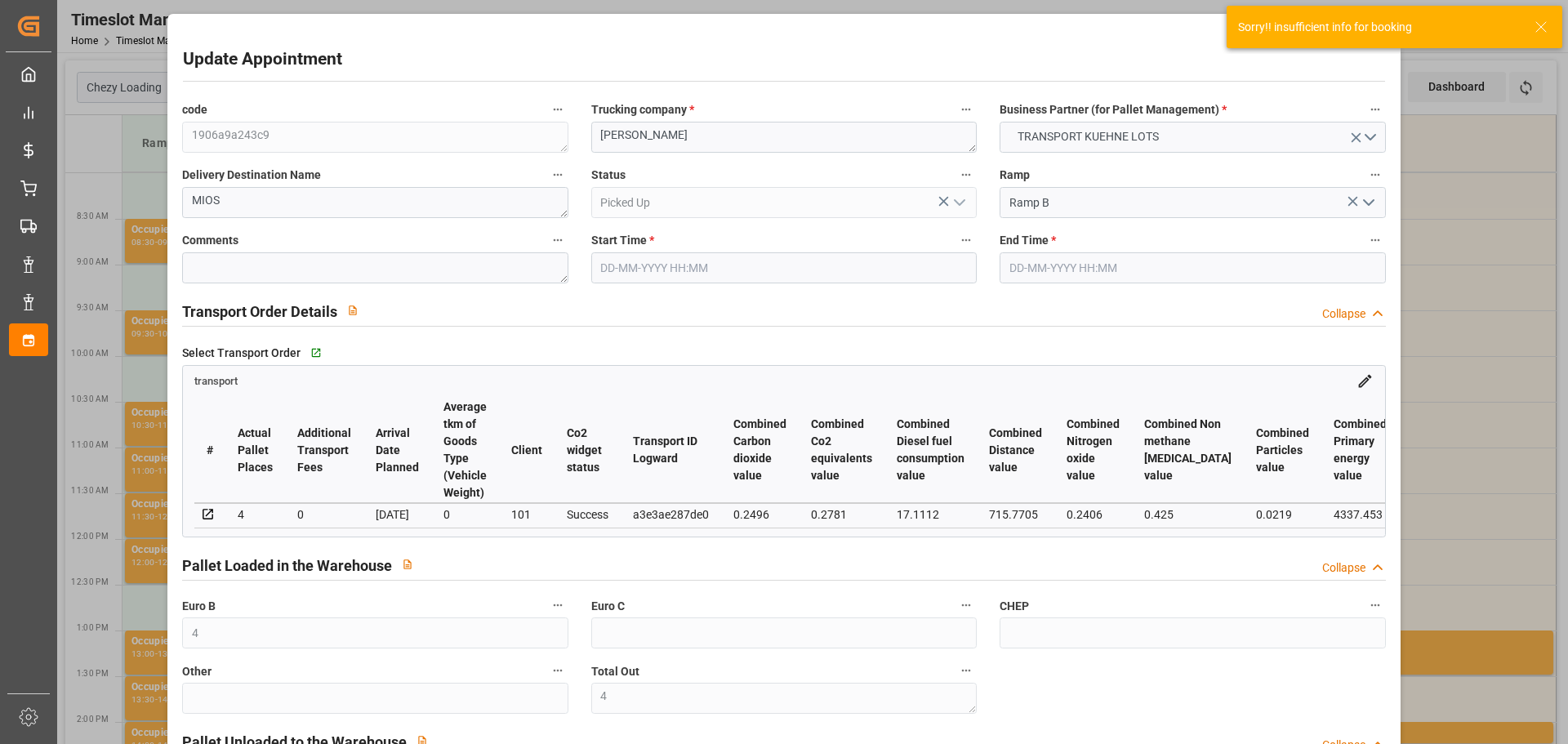
type input "568.628"
type input "759.299"
type input "4535.773"
type input "33"
type input "2"
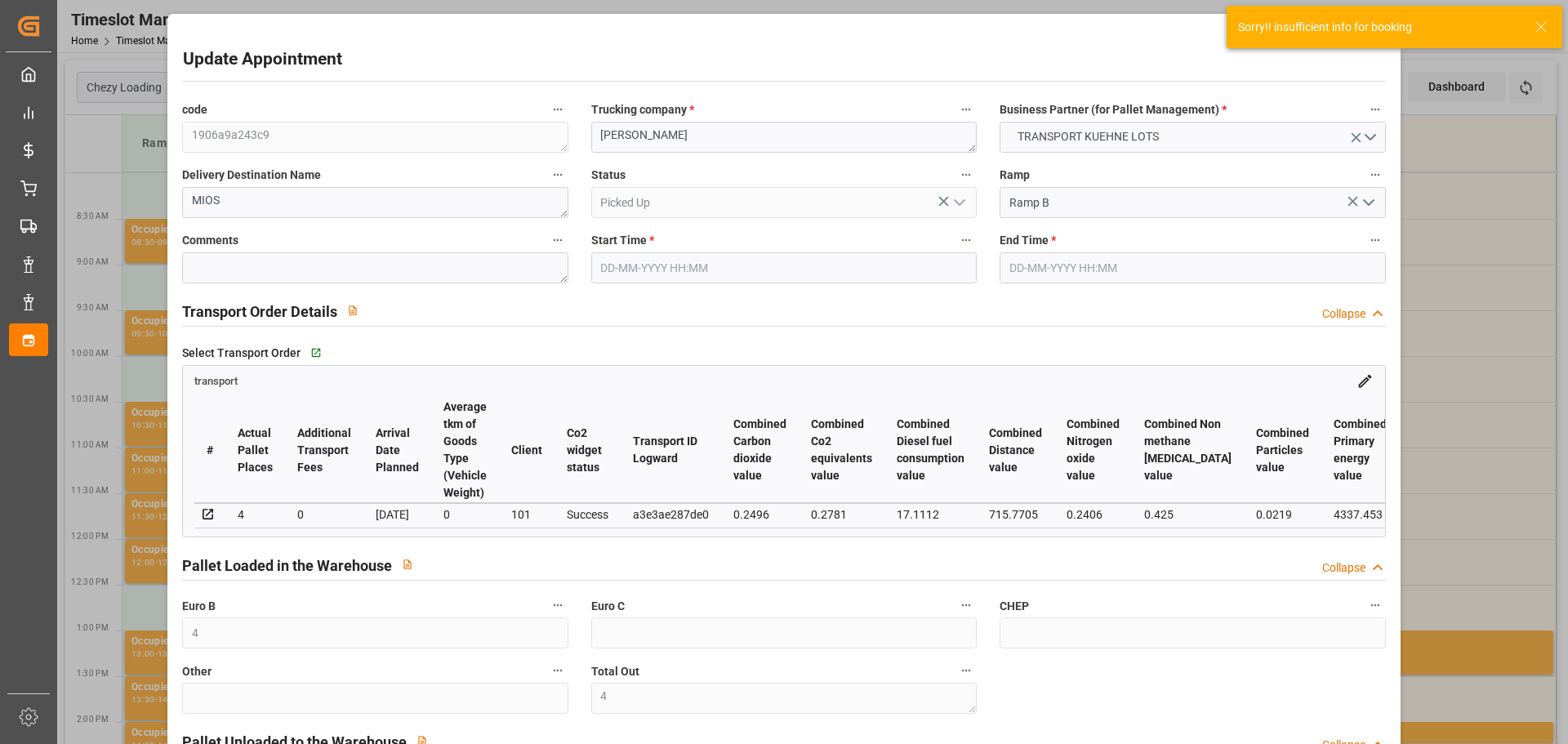
type input "98"
type input "4"
type input "101"
type input "665.955"
type input "0"
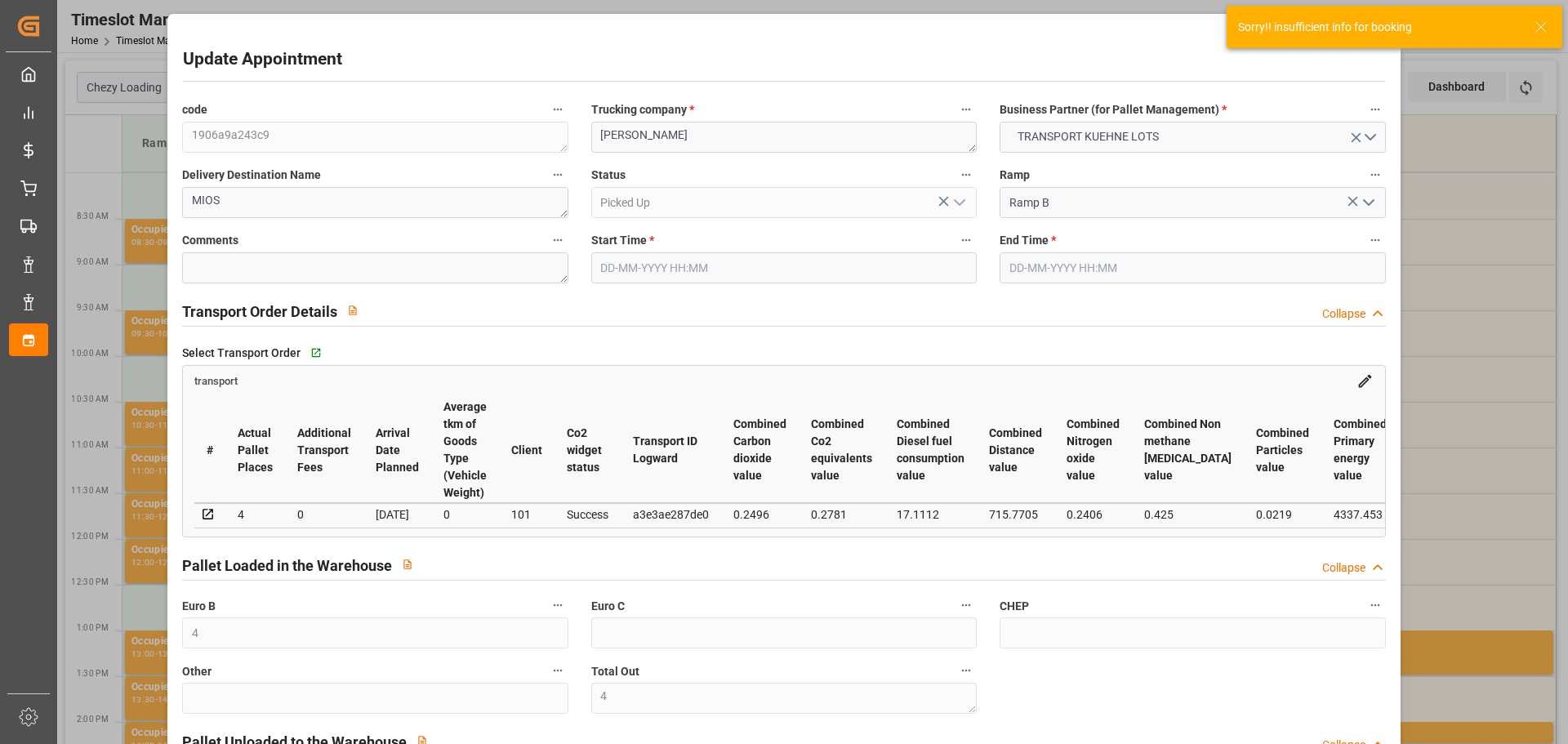
type input "4710.8598"
type input "0"
type input "21"
type input "35"
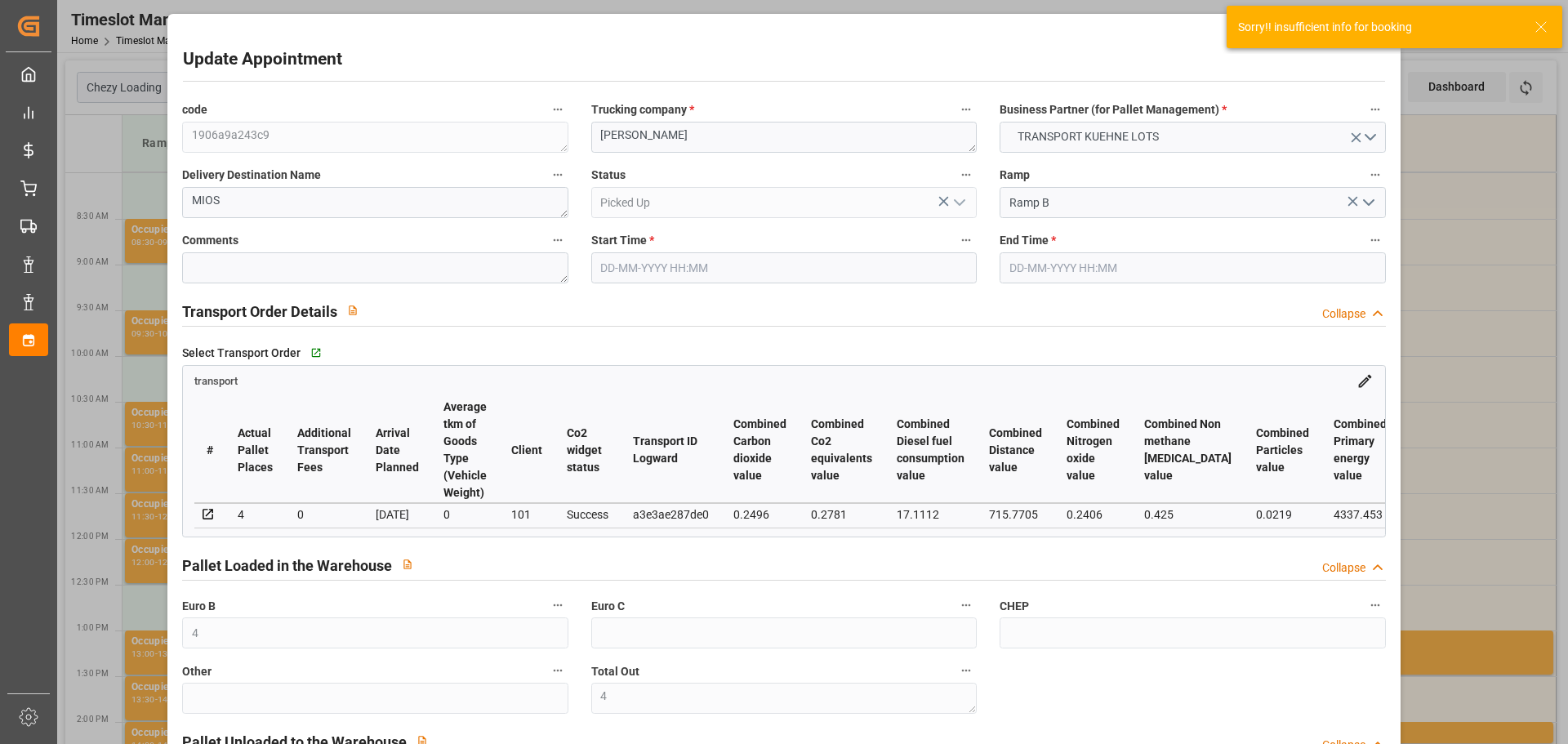
type input "[DATE] 11:30"
type input "[DATE] 11:45"
type input "[DATE] 12:35"
type input "[DATE] 11:25"
type input "[DATE]"
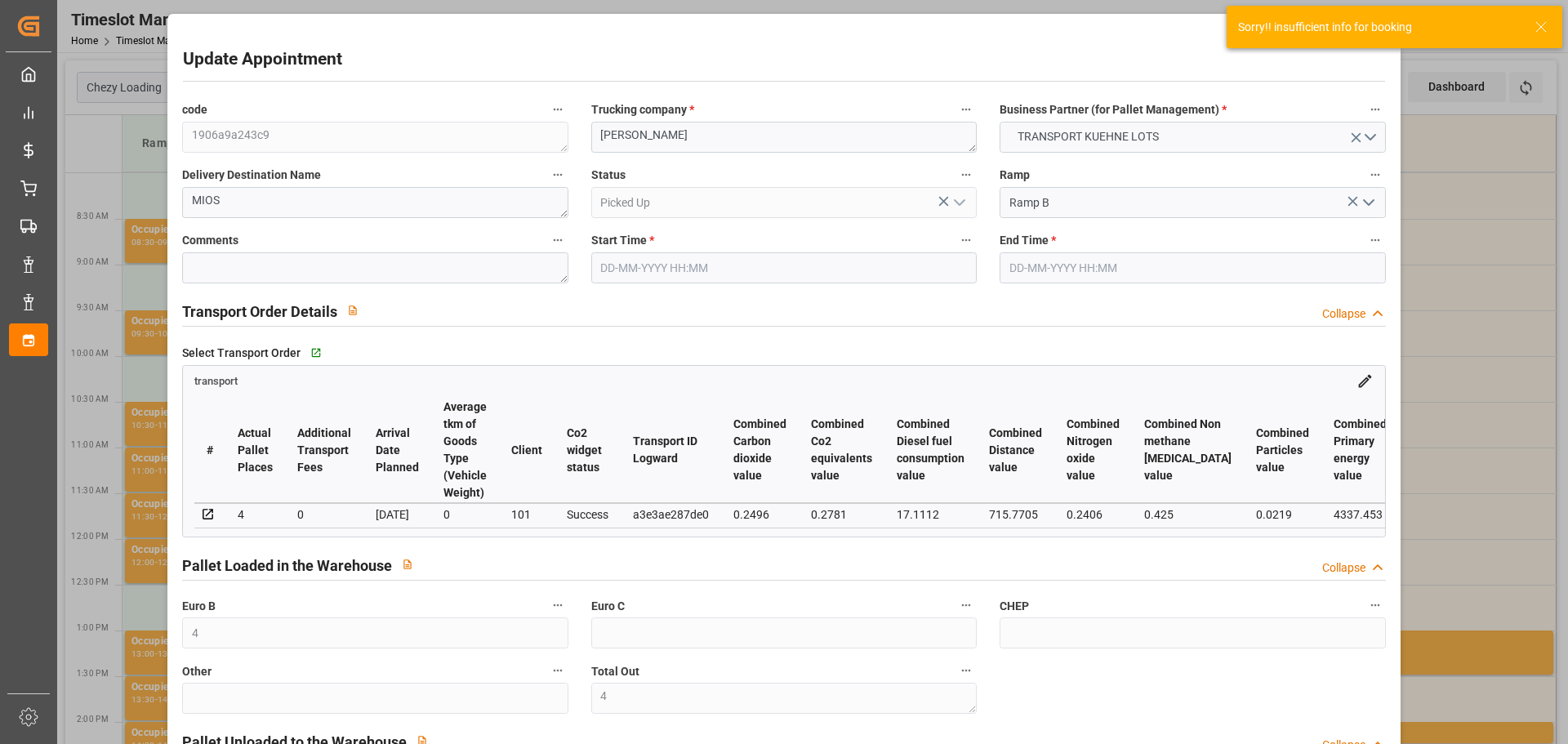
type input "[DATE]"
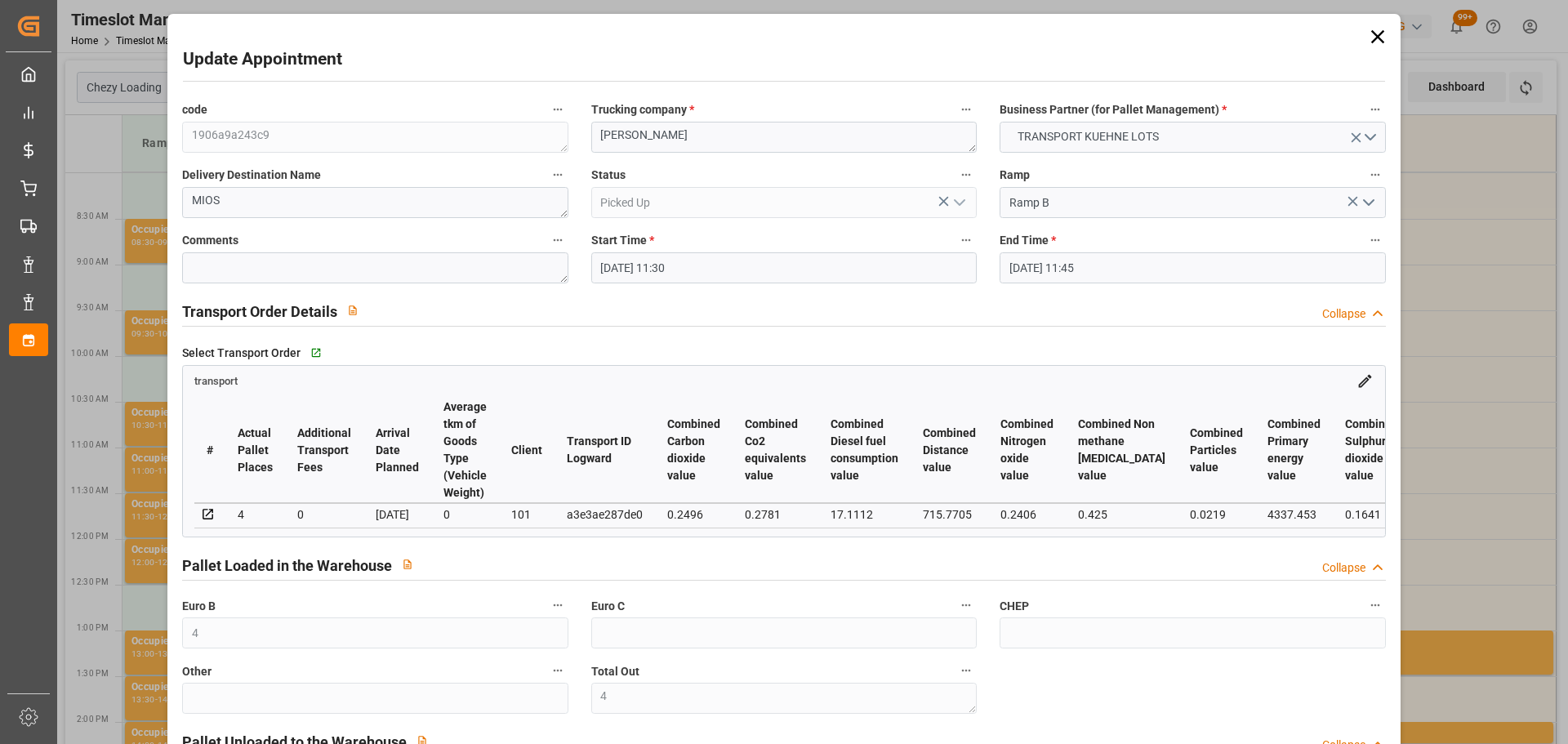
click at [1374, 30] on icon at bounding box center [1377, 36] width 23 height 23
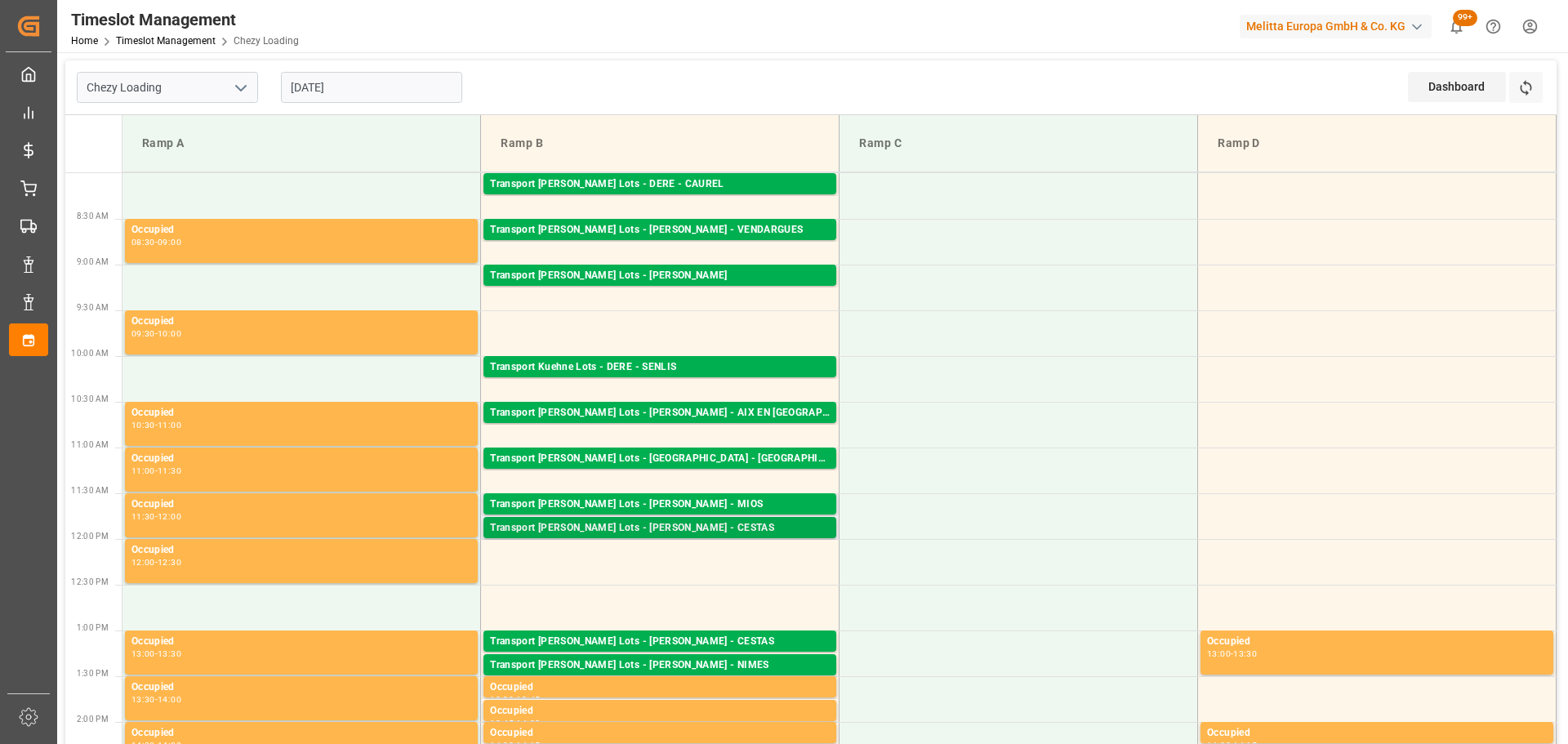
click at [572, 529] on div "Transport [PERSON_NAME] Lots - [PERSON_NAME] - CESTAS" at bounding box center [660, 527] width 340 height 16
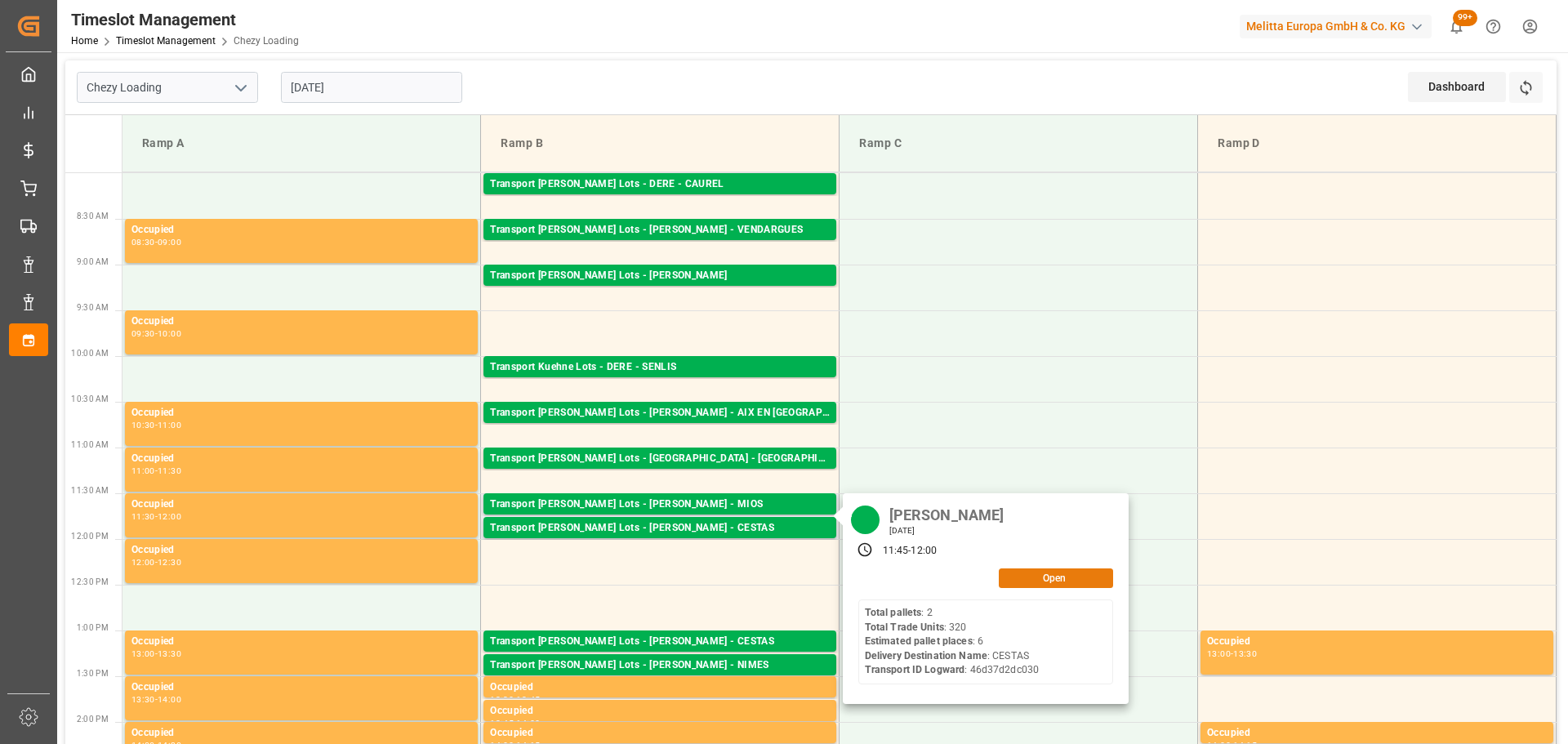
click at [1066, 576] on button "Open" at bounding box center [1056, 578] width 114 height 19
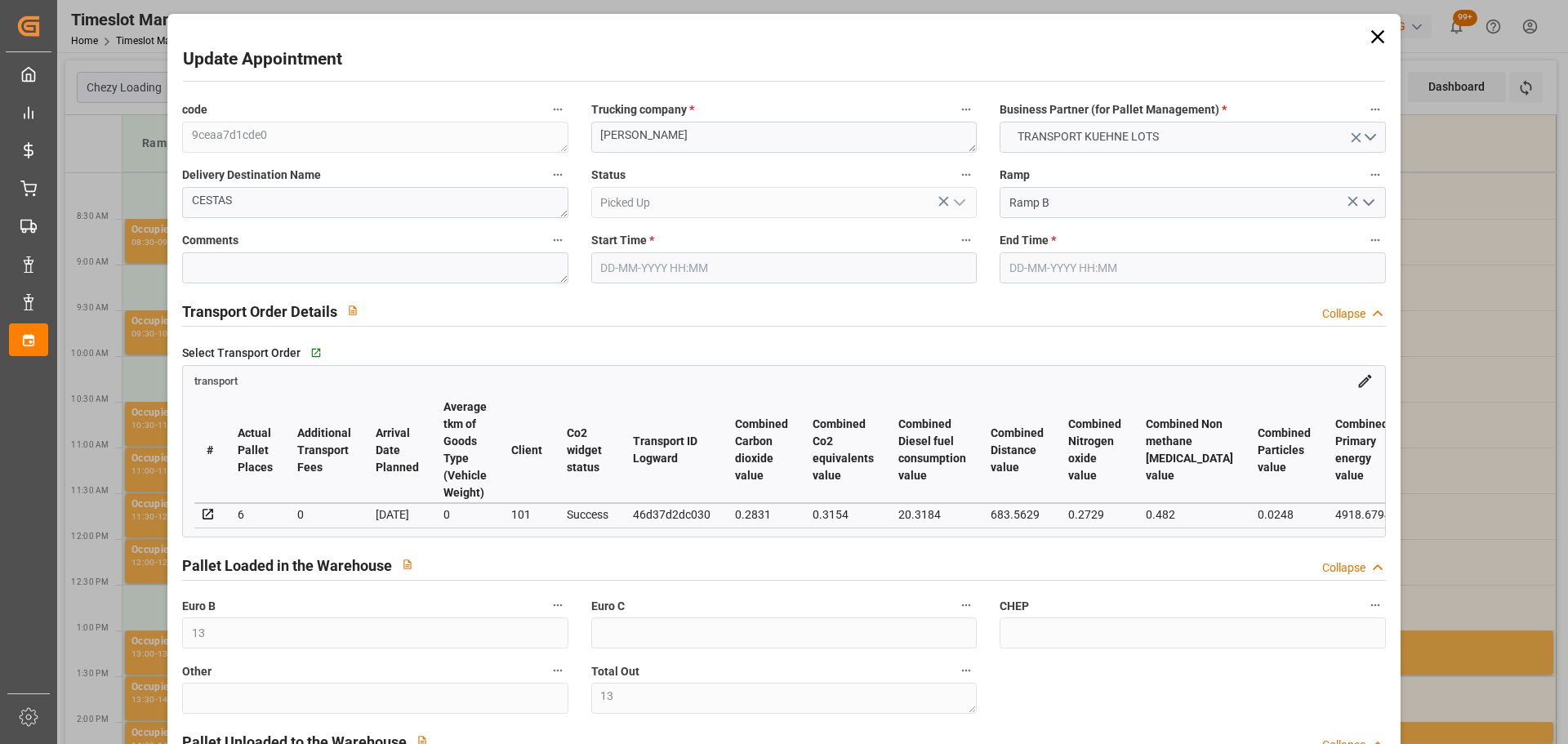
type input "[DATE] 11:45"
type input "[DATE] 12:00"
type input "[DATE] 12:36"
type input "[DATE] 11:23"
type input "[DATE]"
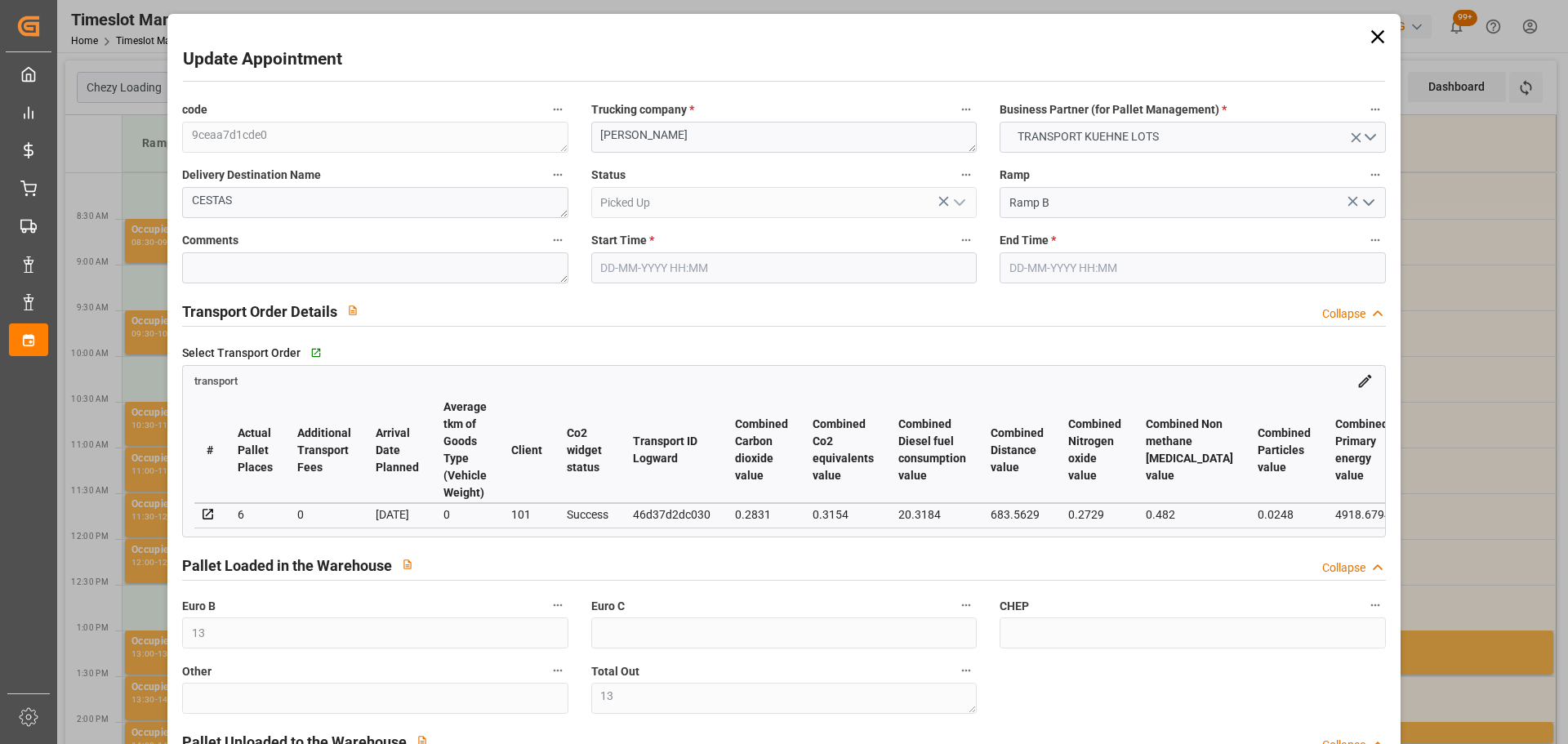
type input "[DATE]"
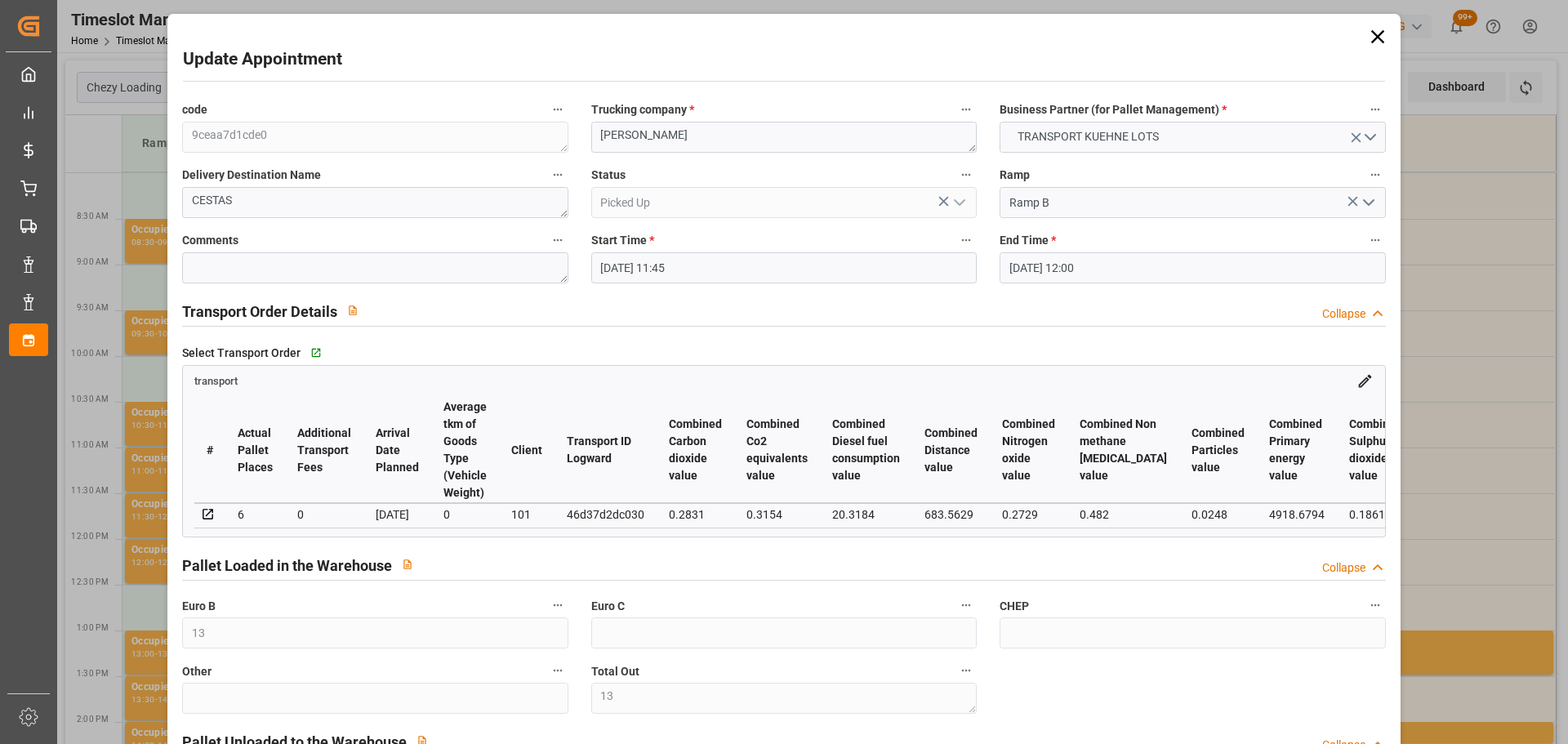
click at [1370, 31] on icon at bounding box center [1377, 37] width 13 height 13
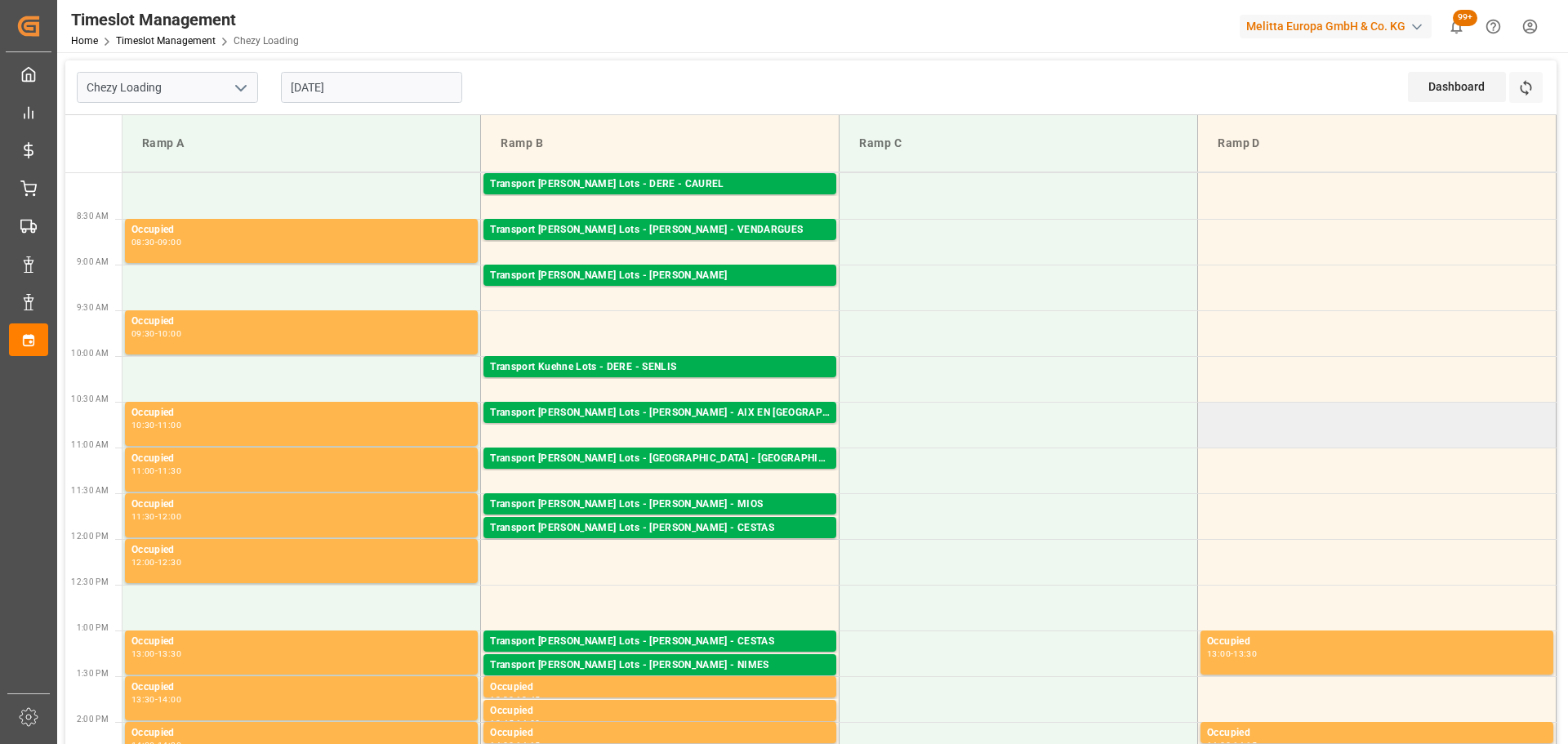
click at [1448, 443] on td at bounding box center [1377, 425] width 358 height 45
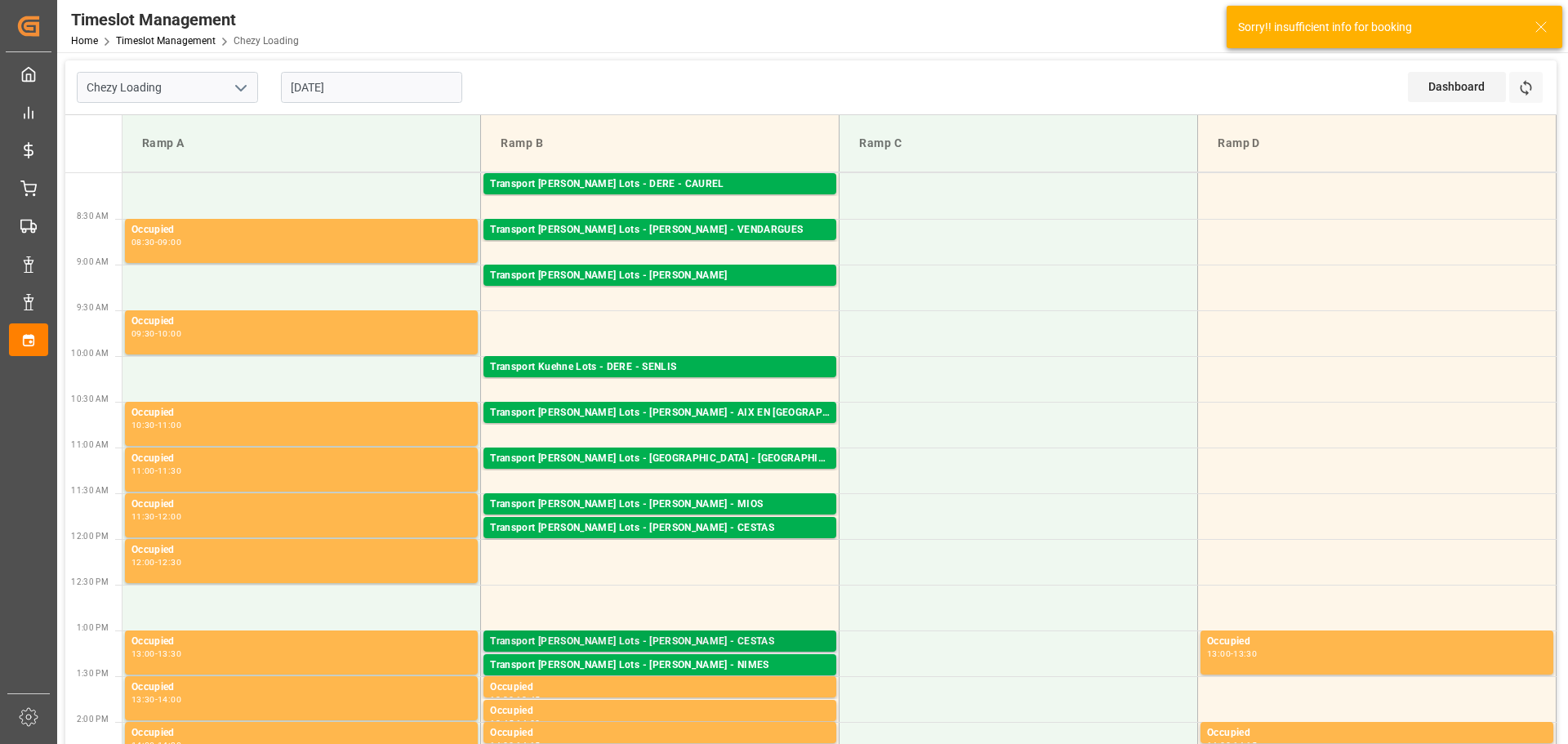
click at [698, 643] on div "Transport [PERSON_NAME] Lots - [PERSON_NAME] - CESTAS" at bounding box center [660, 641] width 340 height 16
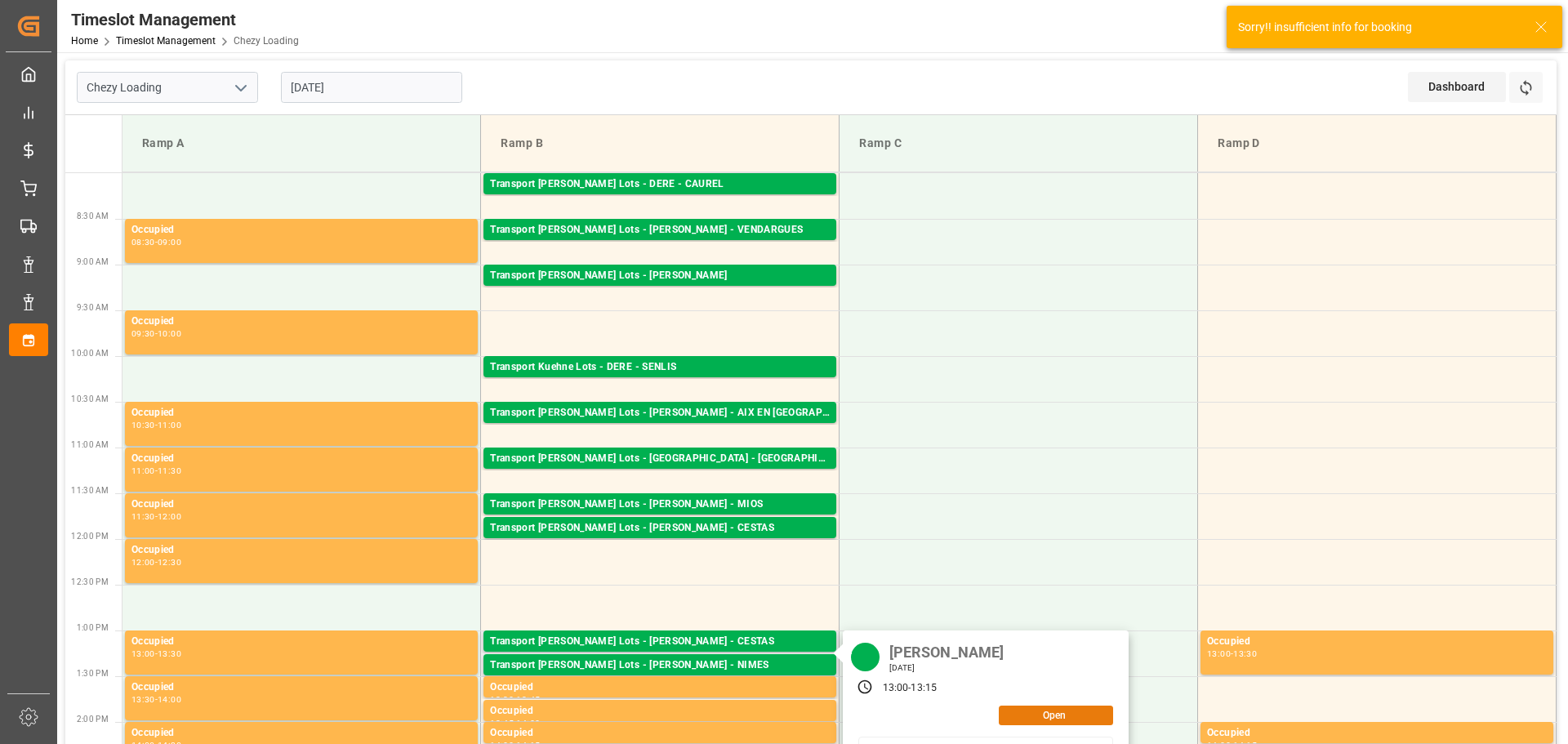
click at [1046, 713] on button "Open" at bounding box center [1056, 715] width 114 height 19
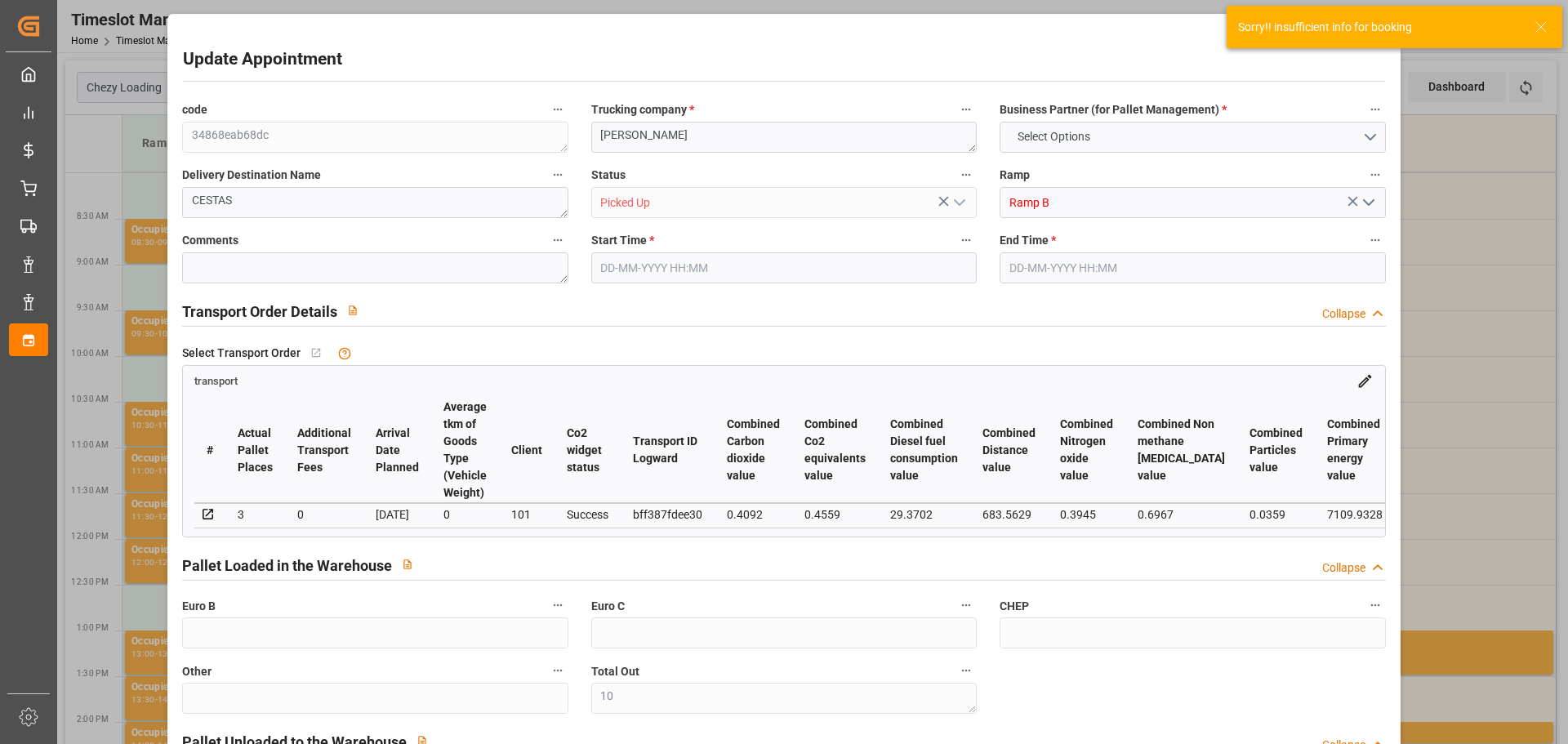
type input "10"
type input "3"
type input "247.36"
type input "0"
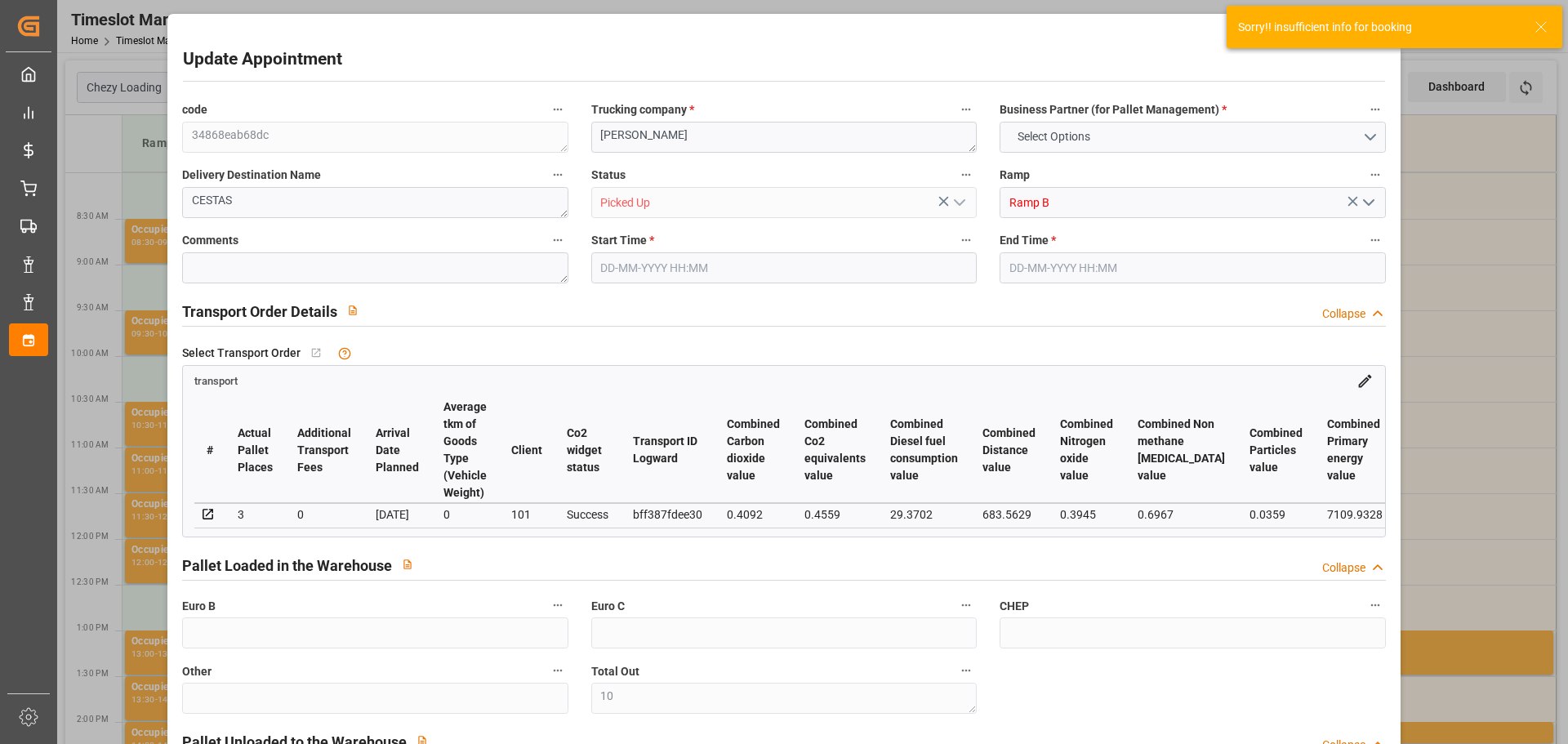
type input "0"
type input "247.36"
type input "0"
type input "10"
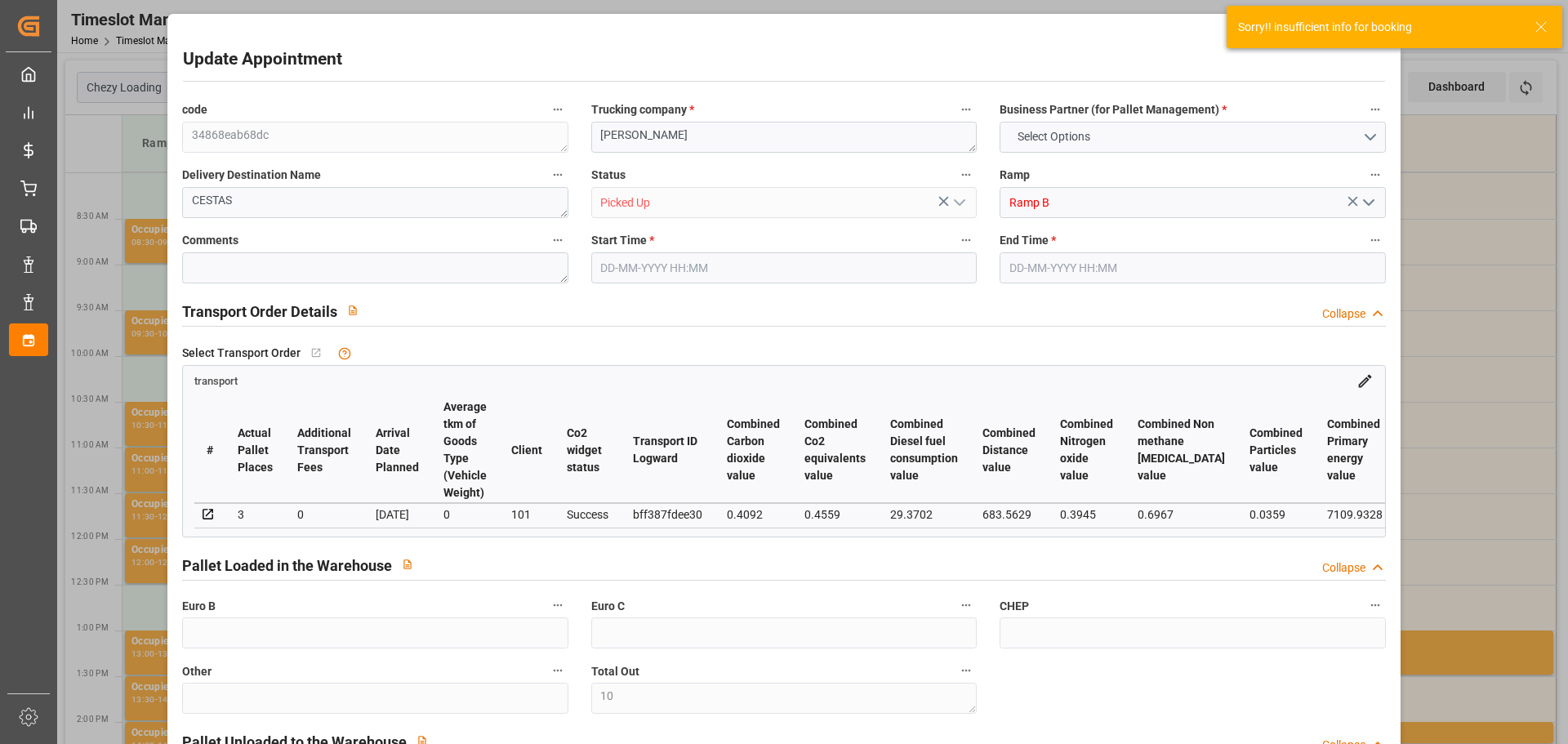
type input "1102.316"
type input "1373.084"
type input "2449.128"
type input "33"
type input "0"
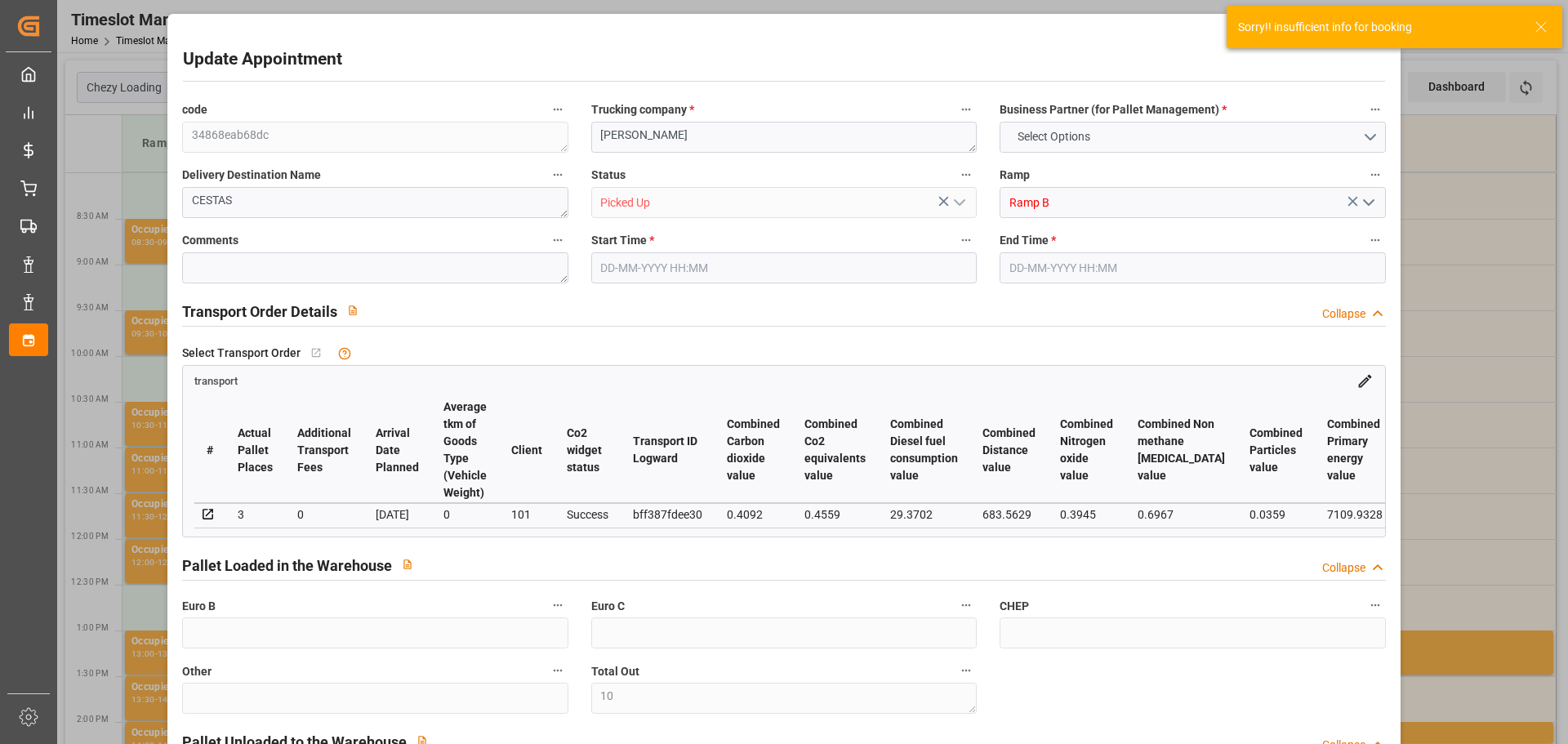
type input "257"
type input "10"
type input "101"
type input "1143.084"
type input "0"
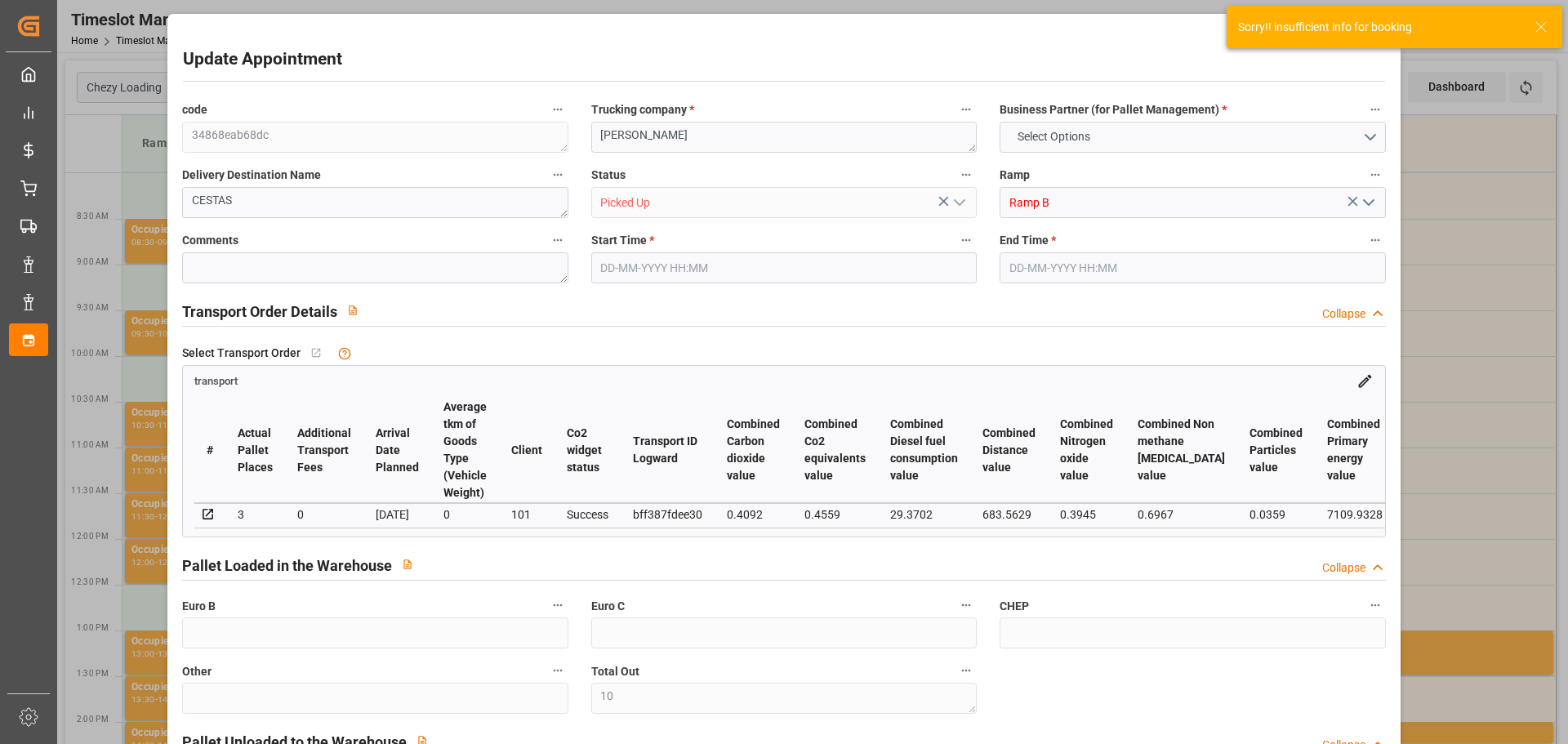
type input "4710.8598"
type input "0"
type input "21"
type input "35"
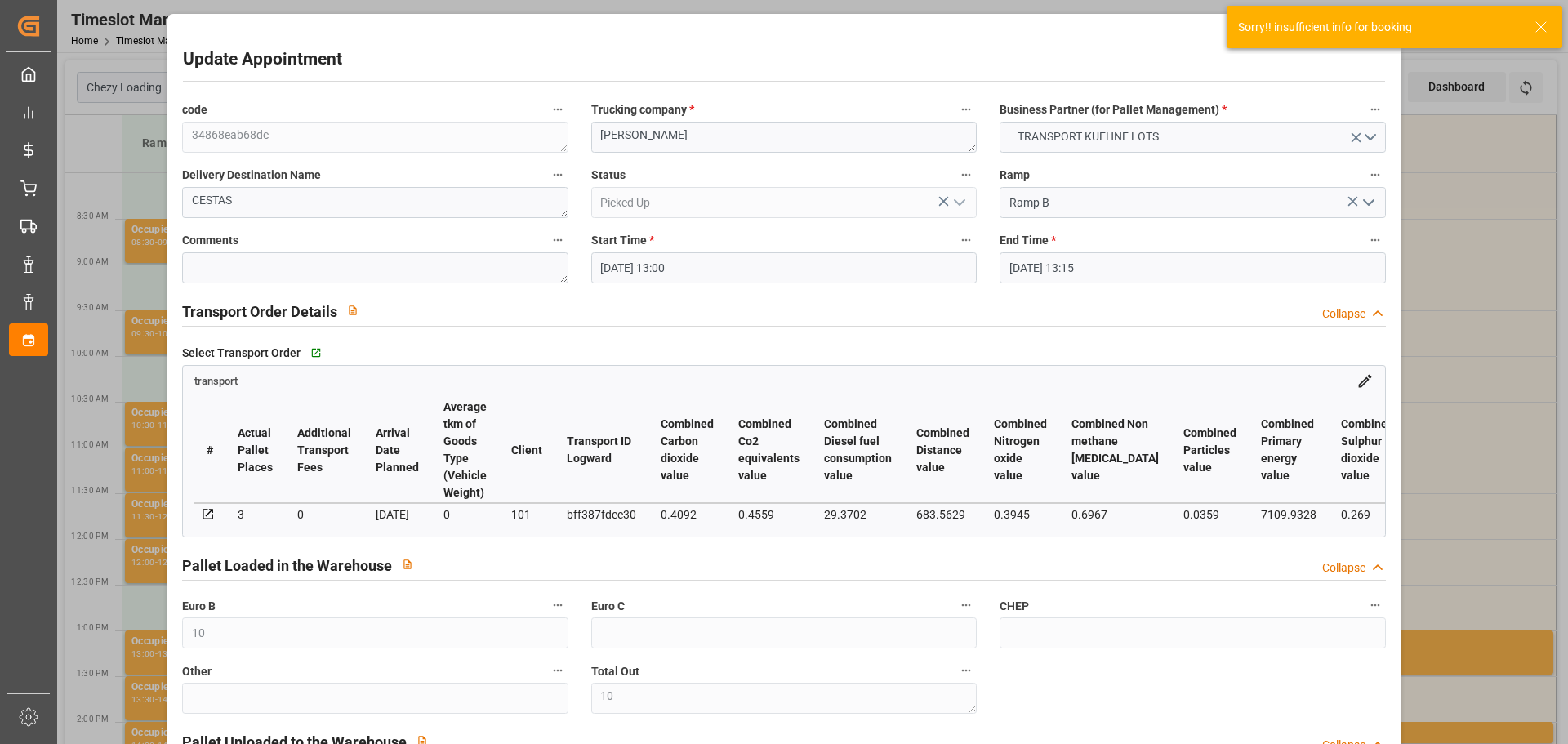
type input "[DATE] 13:00"
type input "[DATE] 13:15"
type input "[DATE] 14:16"
type input "[DATE] 11:26"
type input "[DATE]"
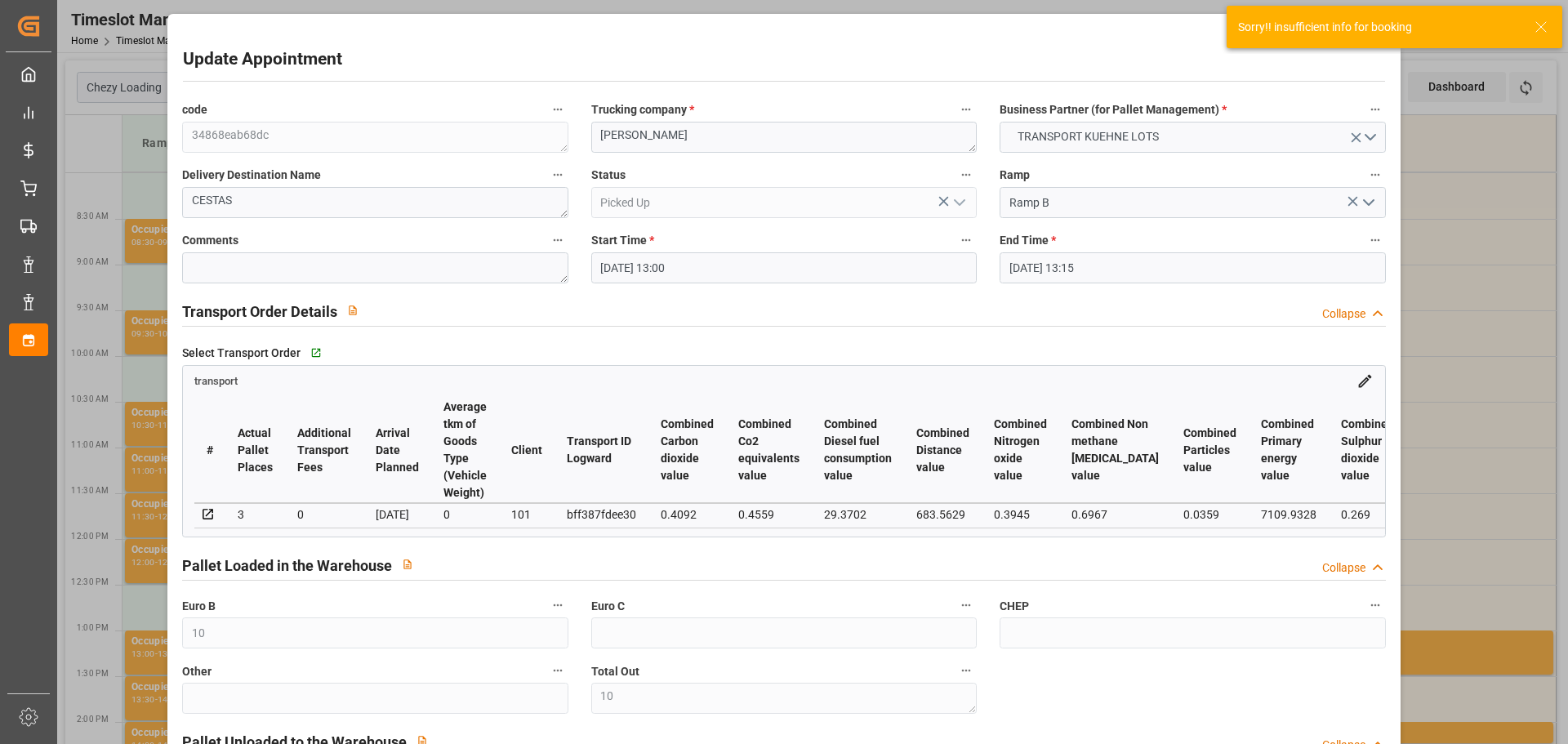
type input "[DATE]"
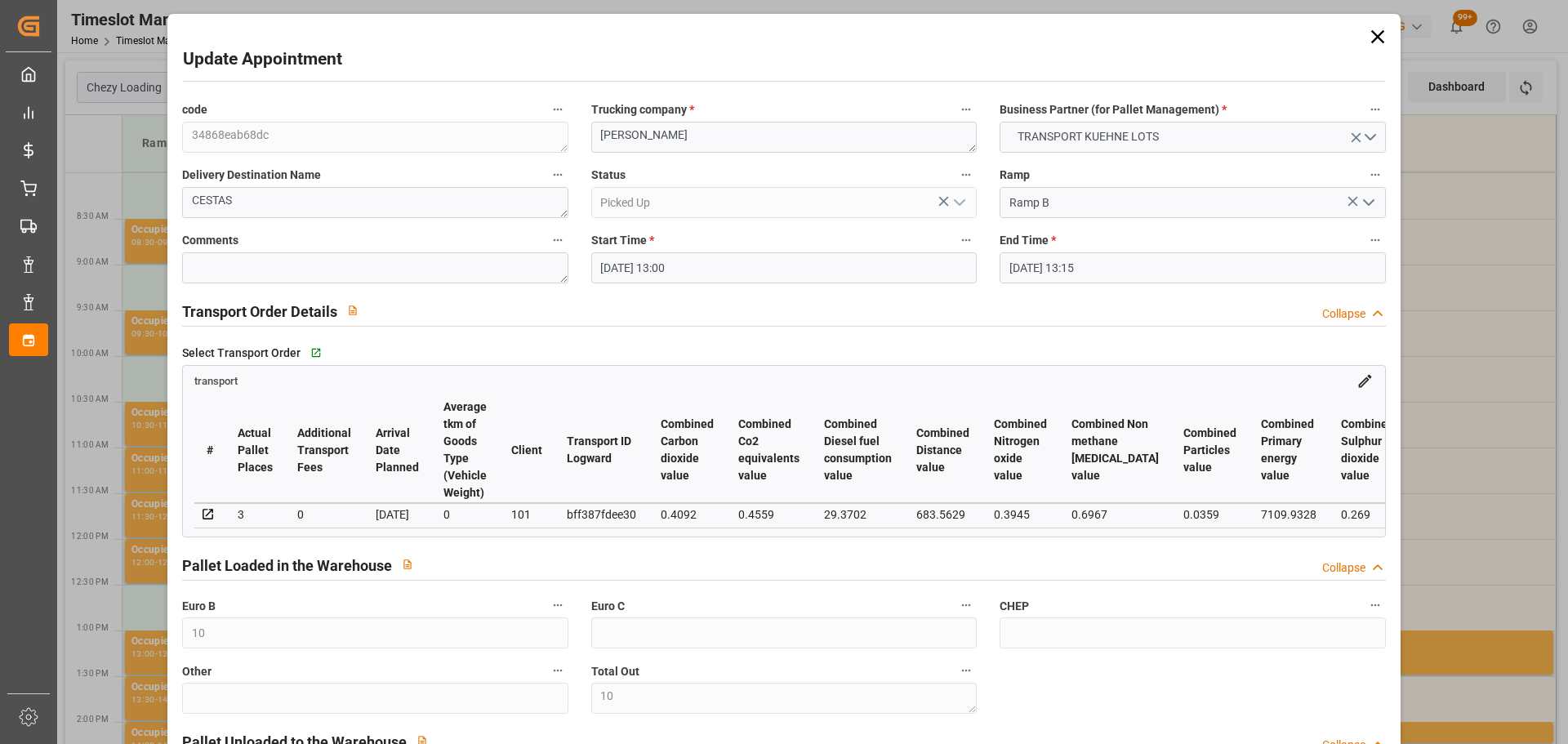
click at [1372, 32] on icon at bounding box center [1377, 36] width 23 height 23
